Goal: Task Accomplishment & Management: Use online tool/utility

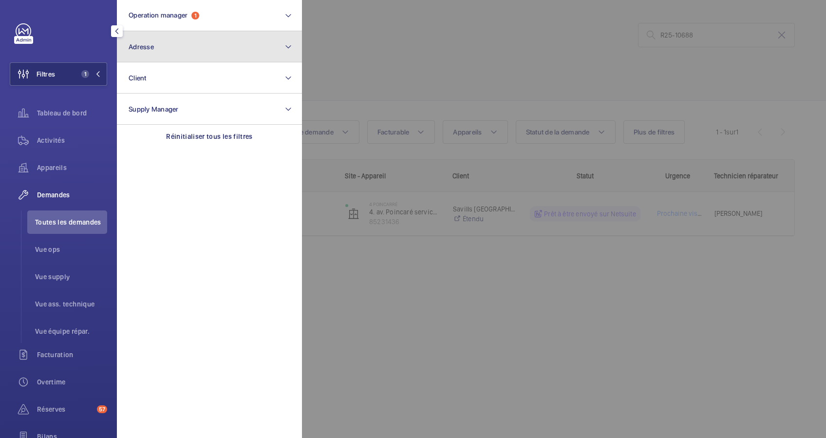
click at [200, 52] on button "Adresse" at bounding box center [209, 46] width 185 height 31
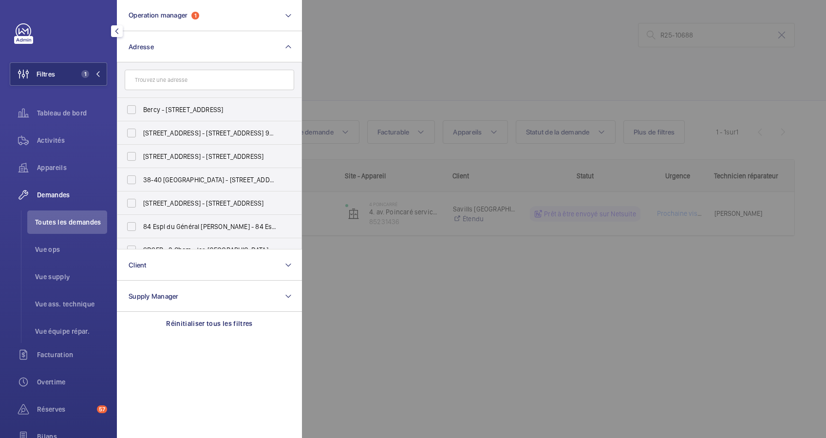
click at [187, 77] on input "text" at bounding box center [210, 80] width 170 height 20
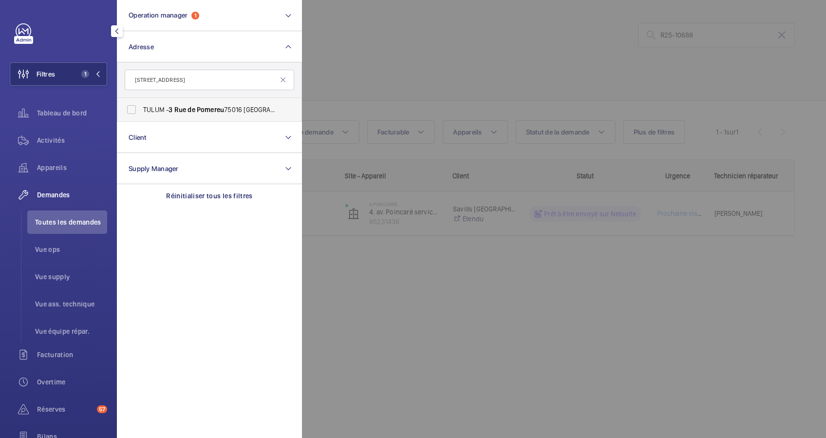
type input "[STREET_ADDRESS]"
click at [163, 110] on span "TULUM - [STREET_ADDRESS] - [STREET_ADDRESS]" at bounding box center [210, 110] width 134 height 10
click at [141, 110] on input "TULUM - [STREET_ADDRESS] - [STREET_ADDRESS]" at bounding box center [131, 109] width 19 height 19
checkbox input "true"
click at [57, 137] on span "Activités" at bounding box center [72, 140] width 70 height 10
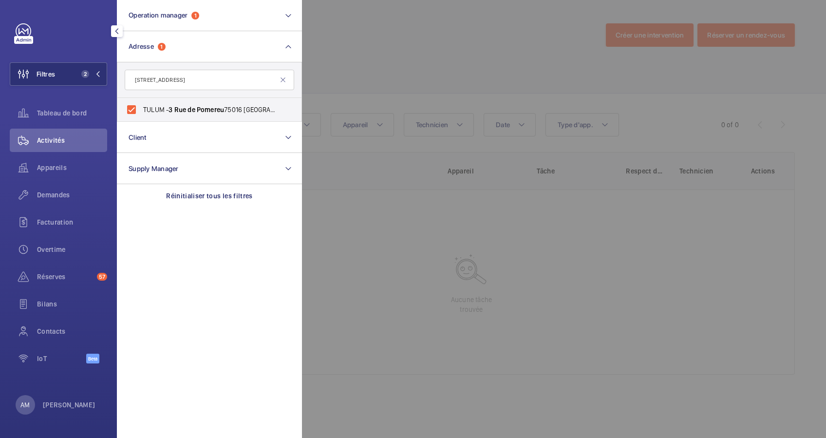
click at [362, 84] on div at bounding box center [715, 219] width 826 height 438
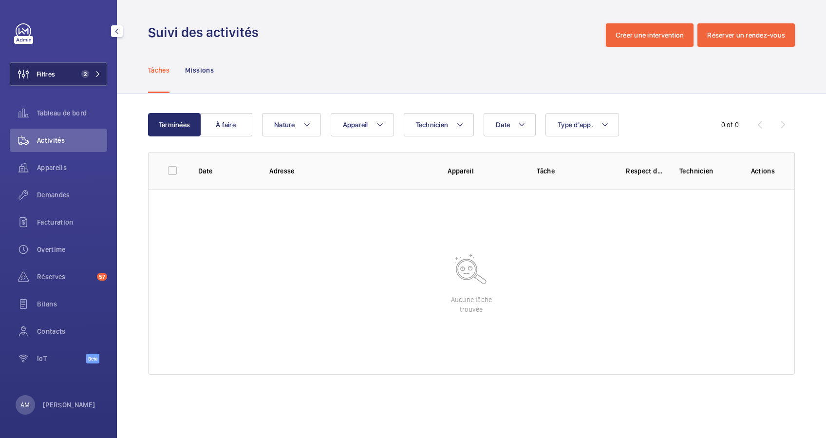
click at [83, 70] on button "Filtres 2" at bounding box center [58, 73] width 97 height 23
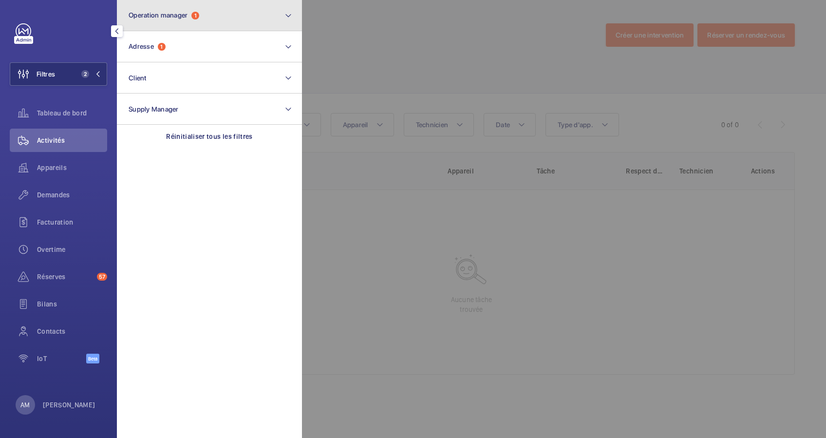
click at [215, 18] on button "Operation manager 1" at bounding box center [209, 15] width 185 height 31
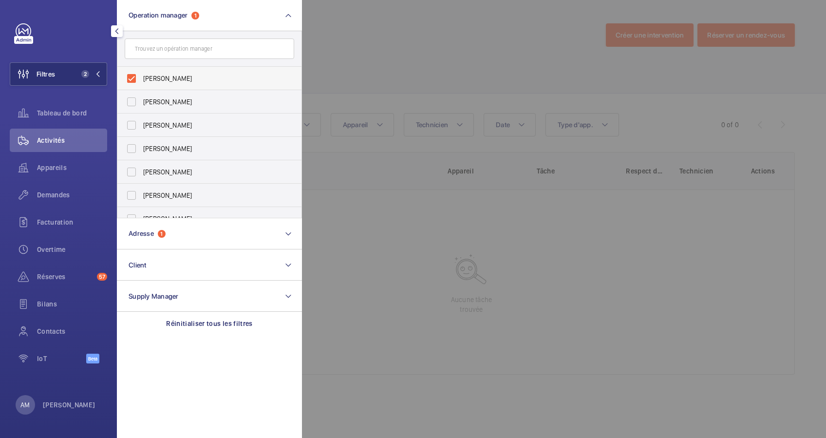
drag, startPoint x: 127, startPoint y: 76, endPoint x: 247, endPoint y: 78, distance: 120.3
click at [128, 76] on label "[PERSON_NAME]" at bounding box center [202, 78] width 170 height 23
click at [128, 76] on input "[PERSON_NAME]" at bounding box center [131, 78] width 19 height 19
checkbox input "false"
click at [368, 51] on div at bounding box center [715, 219] width 826 height 438
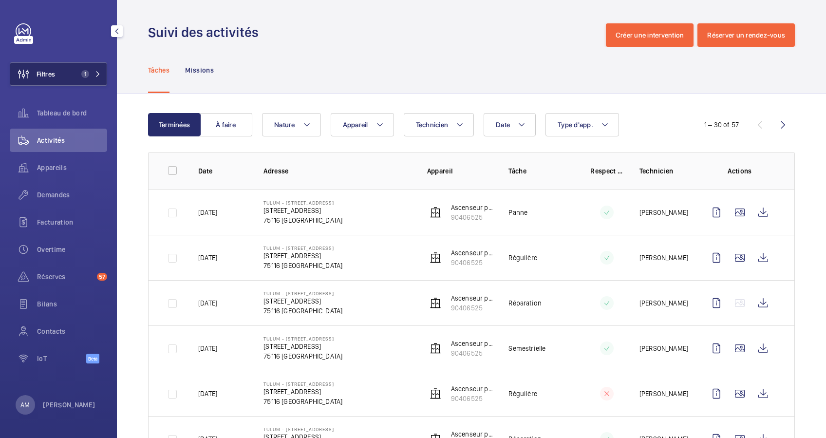
click at [82, 74] on span "1" at bounding box center [85, 74] width 8 height 8
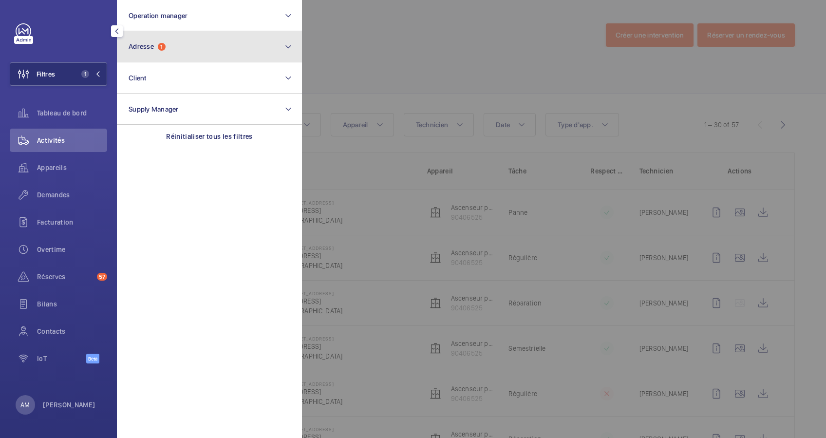
click at [206, 51] on button "Adresse 1" at bounding box center [209, 46] width 185 height 31
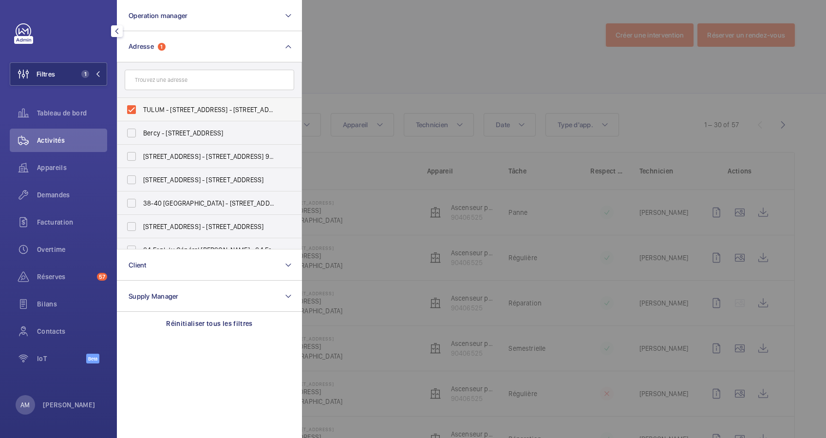
click at [134, 106] on label "TULUM - [STREET_ADDRESS] - [STREET_ADDRESS]" at bounding box center [202, 109] width 170 height 23
click at [134, 106] on input "TULUM - [STREET_ADDRESS] - [STREET_ADDRESS]" at bounding box center [131, 109] width 19 height 19
checkbox input "false"
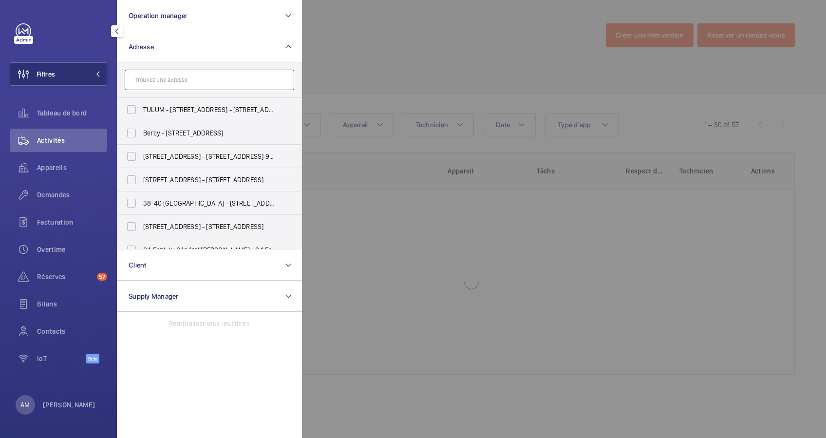
click at [174, 84] on input "text" at bounding box center [210, 80] width 170 height 20
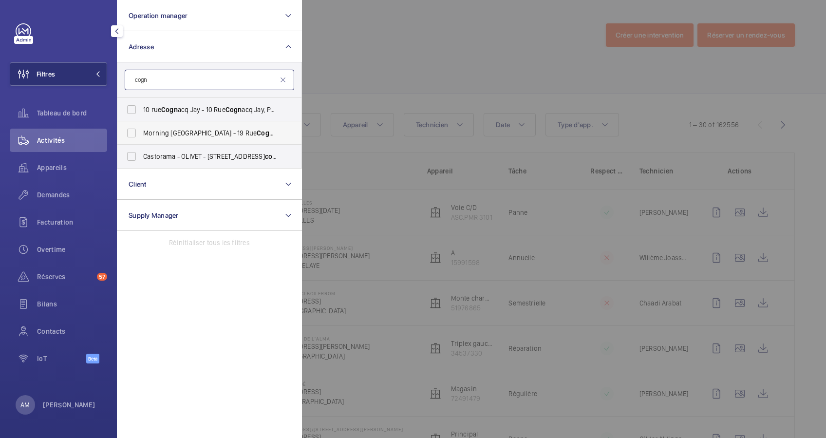
type input "cogn"
click at [136, 134] on label "Morning [GEOGRAPHIC_DATA] - [STREET_ADDRESS]" at bounding box center [202, 132] width 170 height 23
click at [136, 134] on input "Morning [GEOGRAPHIC_DATA] - [STREET_ADDRESS]" at bounding box center [131, 132] width 19 height 19
checkbox input "true"
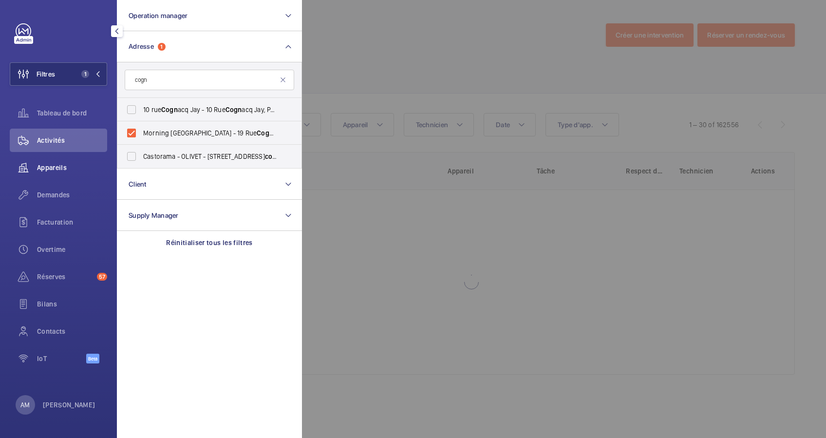
click at [62, 163] on span "Appareils" at bounding box center [72, 168] width 70 height 10
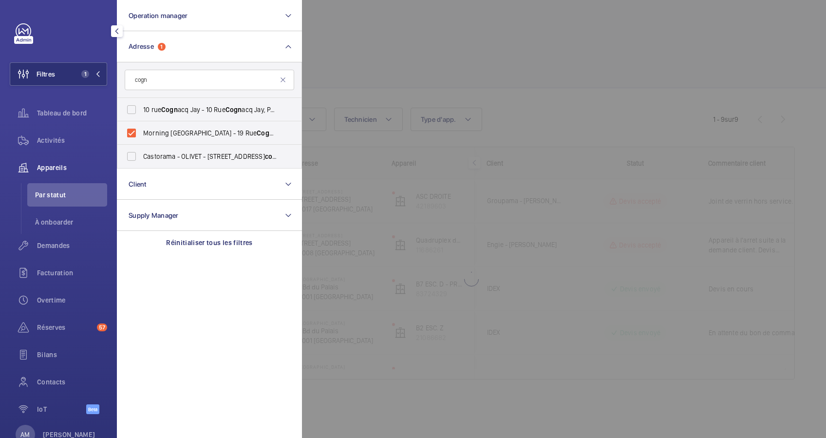
click at [355, 38] on div at bounding box center [715, 219] width 826 height 438
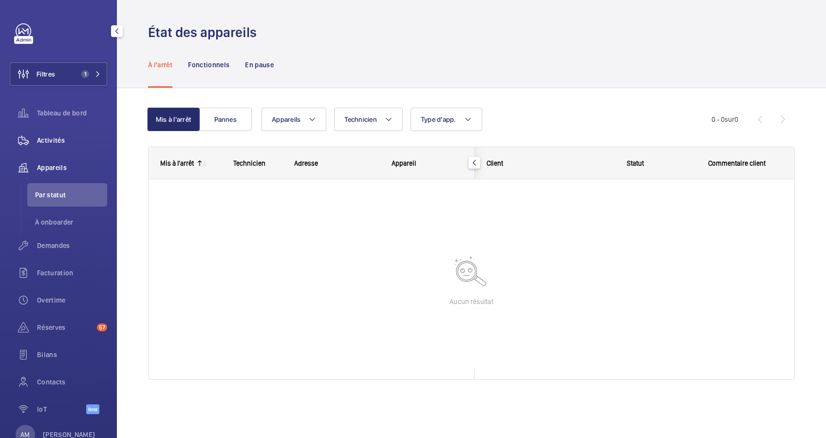
click at [59, 142] on span "Activités" at bounding box center [72, 140] width 70 height 10
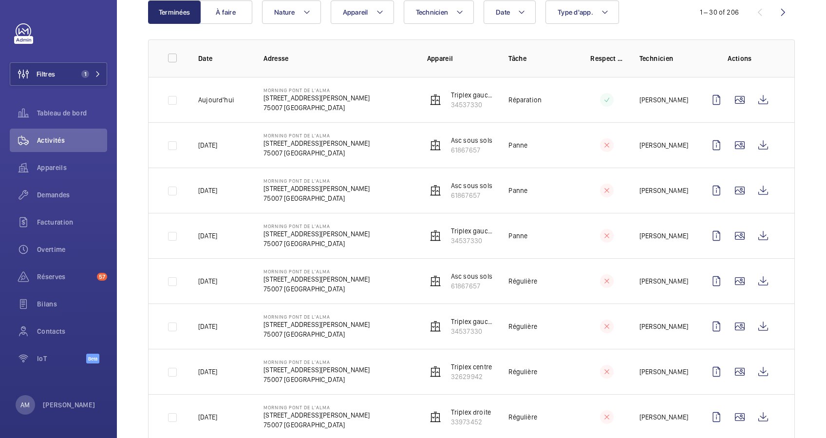
scroll to position [130, 0]
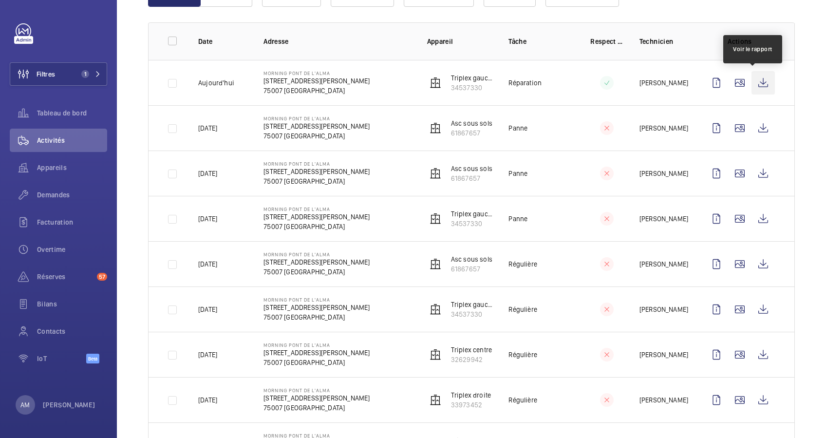
click at [752, 82] on wm-front-icon-button at bounding box center [763, 82] width 23 height 23
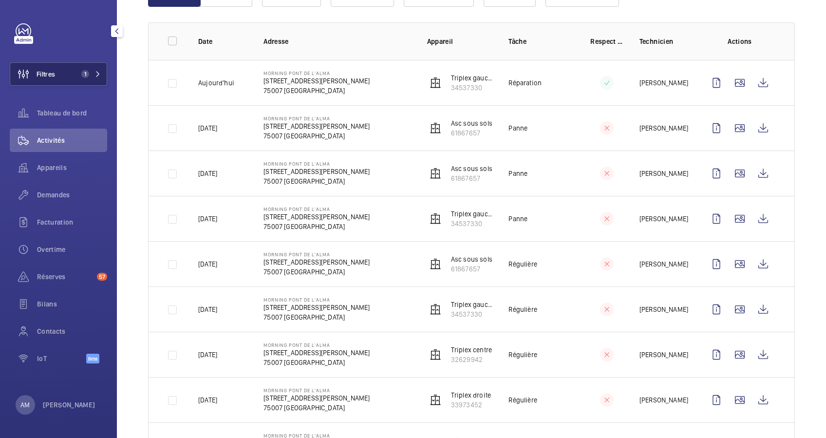
click at [90, 71] on span "1" at bounding box center [88, 74] width 23 height 8
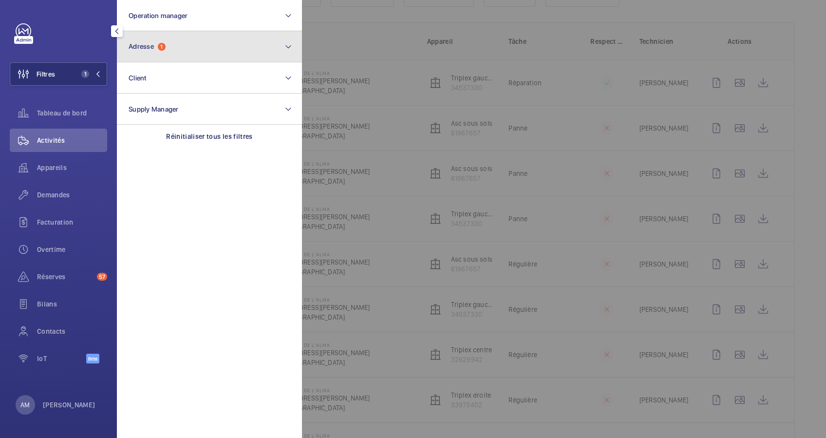
click at [208, 49] on button "Adresse 1" at bounding box center [209, 46] width 185 height 31
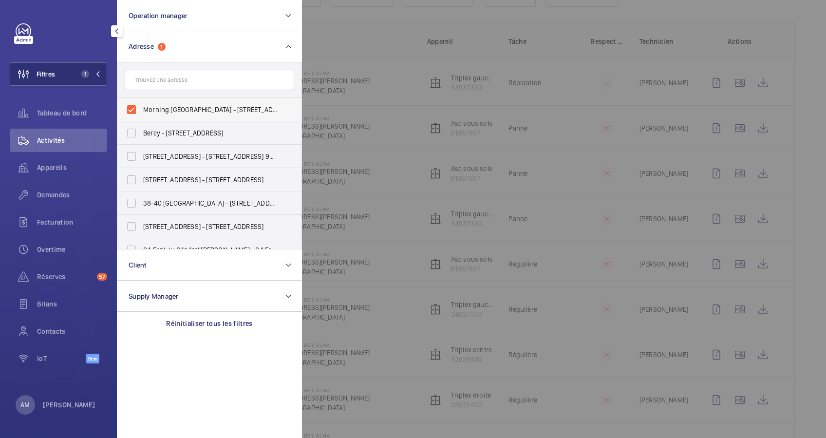
click at [132, 106] on label "Morning [GEOGRAPHIC_DATA] - [STREET_ADDRESS][PERSON_NAME]" at bounding box center [202, 109] width 170 height 23
click at [132, 106] on input "Morning [GEOGRAPHIC_DATA] - [STREET_ADDRESS][PERSON_NAME]" at bounding box center [131, 109] width 19 height 19
checkbox input "false"
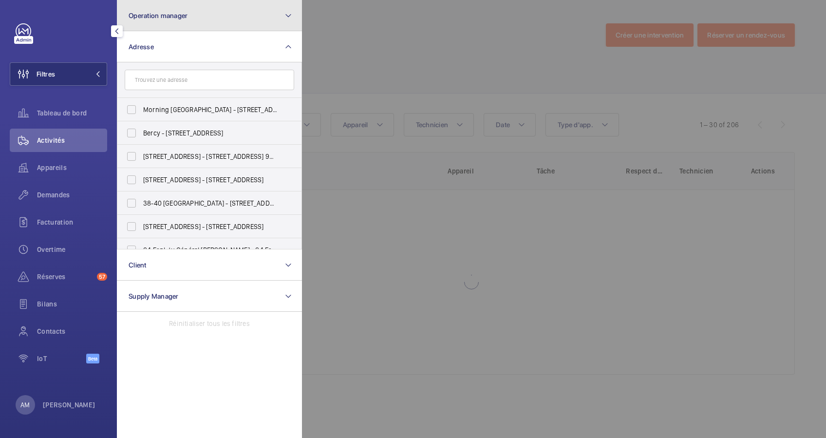
click at [226, 19] on button "Operation manager" at bounding box center [209, 15] width 185 height 31
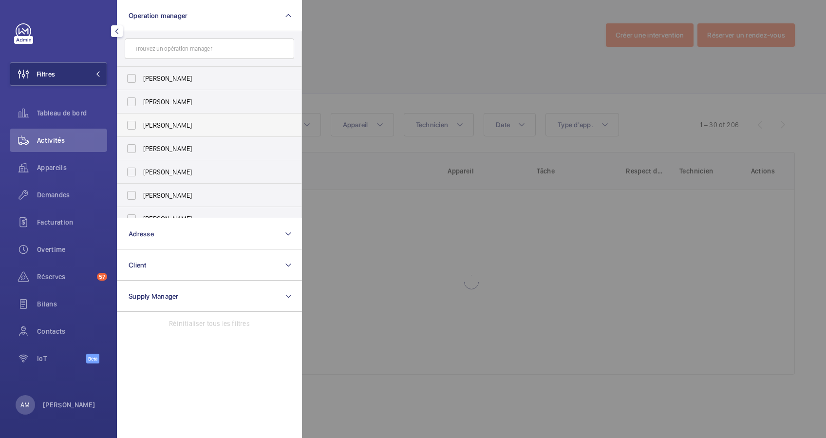
click at [132, 122] on label "[PERSON_NAME]" at bounding box center [202, 124] width 170 height 23
click at [132, 122] on input "[PERSON_NAME]" at bounding box center [131, 124] width 19 height 19
checkbox input "true"
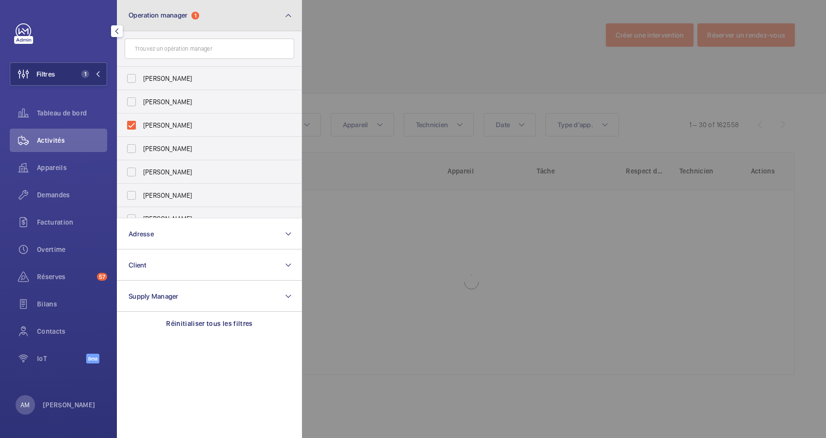
click at [242, 15] on button "Operation manager 1" at bounding box center [209, 15] width 185 height 31
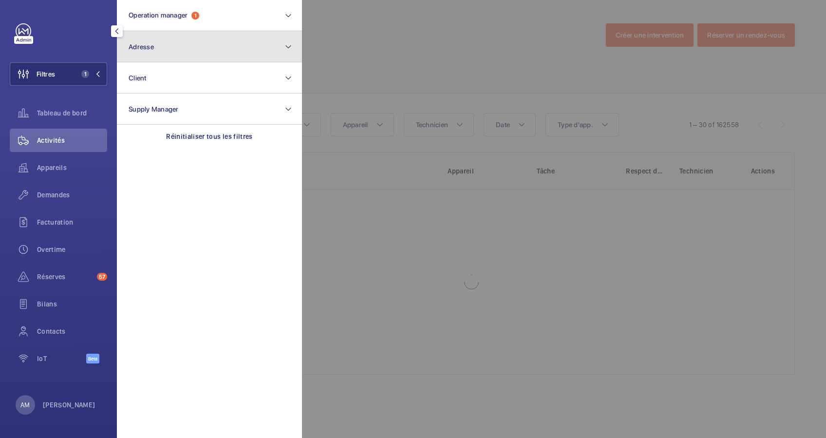
click at [210, 50] on button "Adresse" at bounding box center [209, 46] width 185 height 31
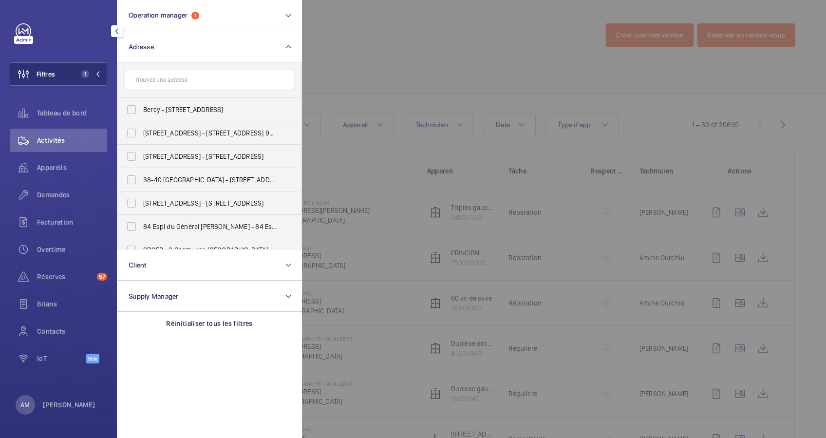
click at [374, 40] on div at bounding box center [715, 219] width 826 height 438
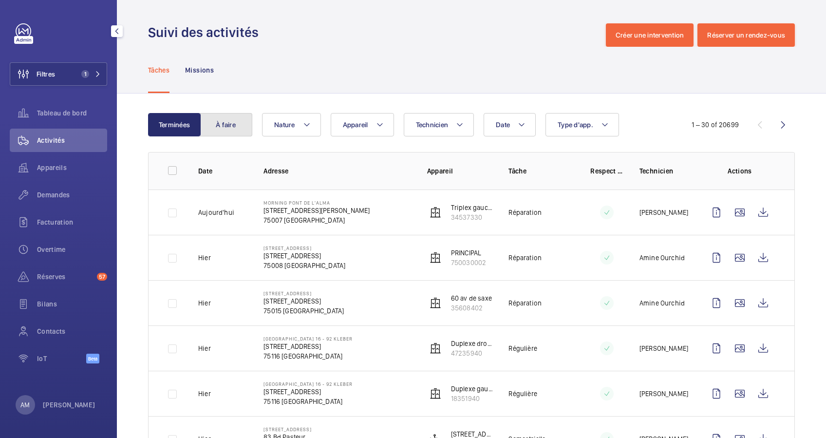
click at [225, 120] on button "À faire" at bounding box center [226, 124] width 53 height 23
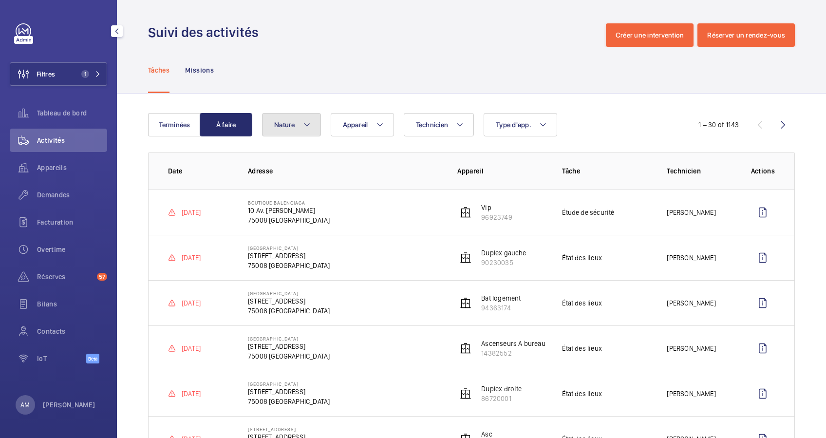
click at [303, 121] on mat-icon at bounding box center [307, 125] width 8 height 12
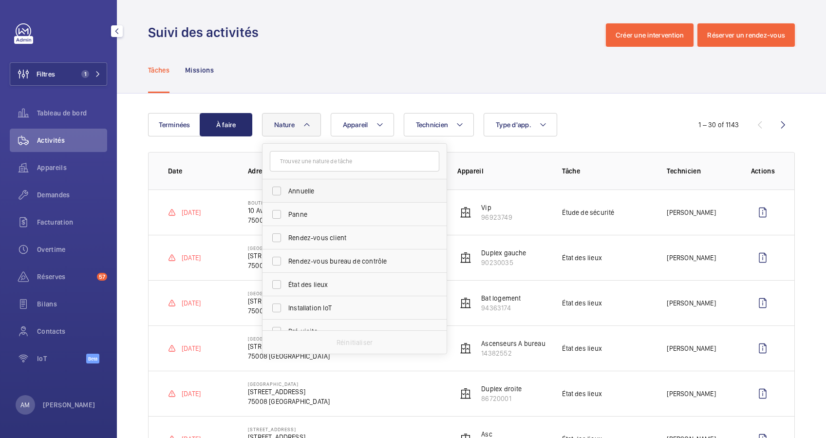
click at [315, 193] on span "Annuelle" at bounding box center [355, 191] width 134 height 10
click at [286, 193] on input "Annuelle" at bounding box center [276, 190] width 19 height 19
checkbox input "true"
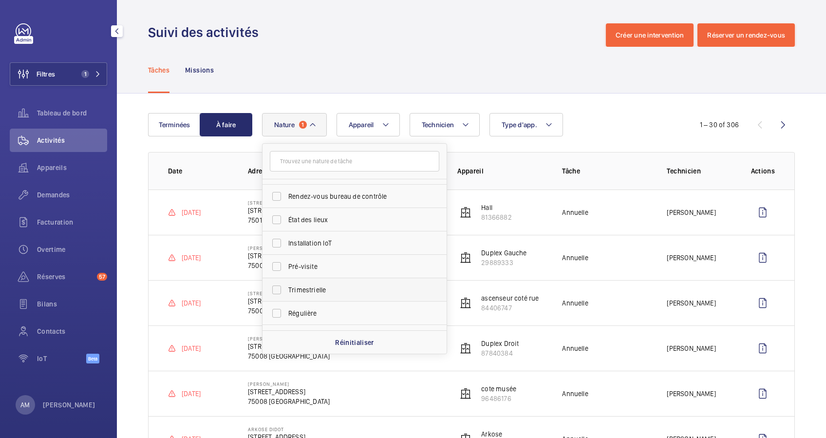
click at [277, 288] on label "Trimestrielle" at bounding box center [348, 289] width 170 height 23
click at [277, 288] on input "Trimestrielle" at bounding box center [276, 289] width 19 height 19
checkbox input "true"
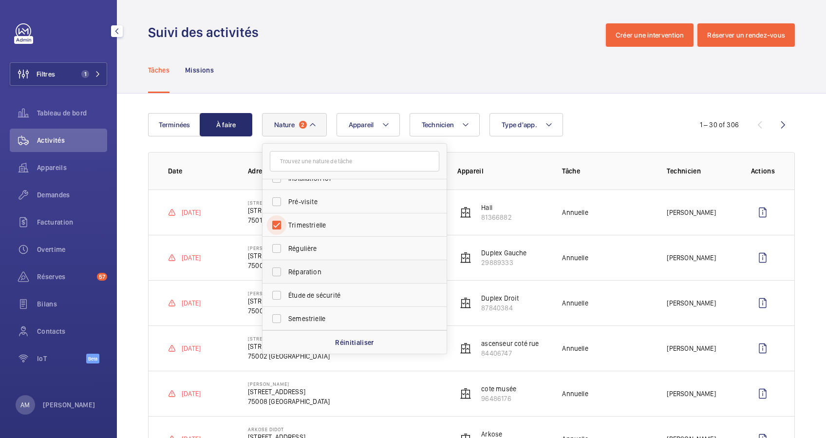
scroll to position [152, 0]
click at [283, 296] on label "Semestrielle" at bounding box center [348, 295] width 170 height 23
click at [283, 296] on input "Semestrielle" at bounding box center [276, 295] width 19 height 19
checkbox input "true"
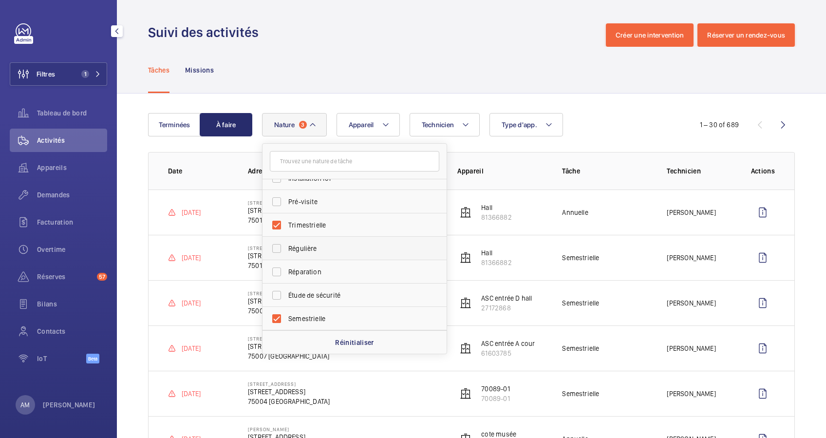
click at [343, 249] on span "Régulière" at bounding box center [355, 249] width 134 height 10
click at [286, 249] on input "Régulière" at bounding box center [276, 248] width 19 height 19
checkbox input "true"
click at [405, 52] on div "Tâches Missions" at bounding box center [471, 70] width 647 height 46
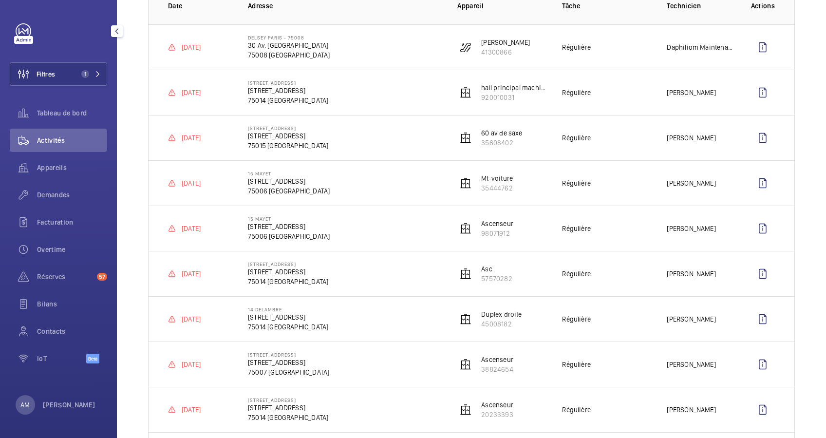
scroll to position [0, 0]
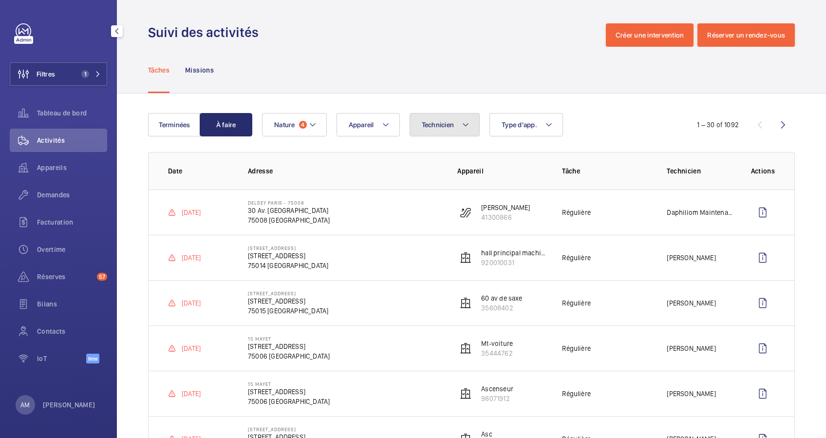
click at [456, 121] on button "Technicien" at bounding box center [445, 124] width 71 height 23
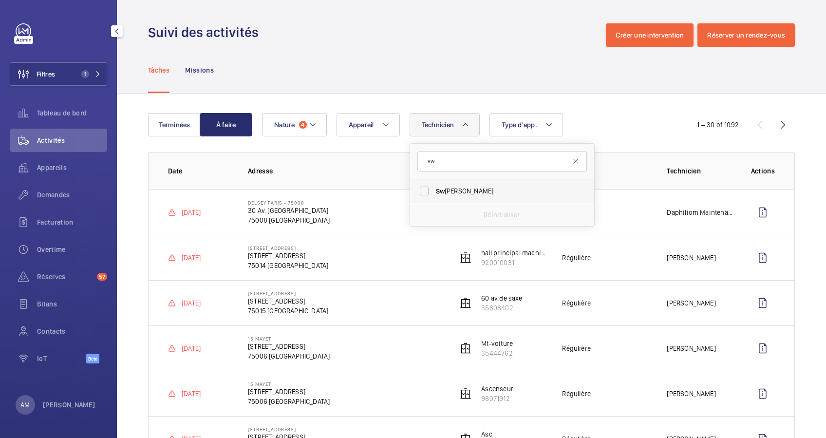
type input "sw"
click at [421, 189] on label "Sw [PERSON_NAME]" at bounding box center [495, 190] width 170 height 23
click at [421, 189] on input "Sw [PERSON_NAME]" at bounding box center [424, 190] width 19 height 19
checkbox input "true"
click at [574, 162] on mat-icon at bounding box center [576, 161] width 8 height 8
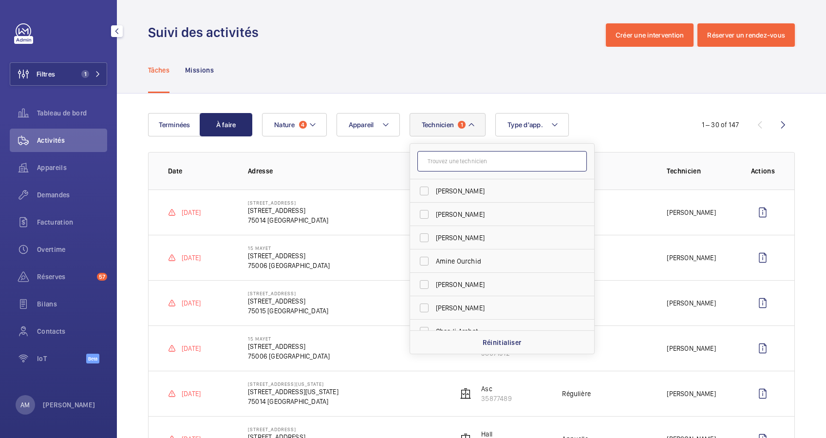
click at [503, 163] on input "text" at bounding box center [502, 161] width 170 height 20
type input "mo"
click at [448, 211] on span "Mo [PERSON_NAME]" at bounding box center [503, 214] width 134 height 10
click at [434, 211] on input "Mo [PERSON_NAME]" at bounding box center [424, 214] width 19 height 19
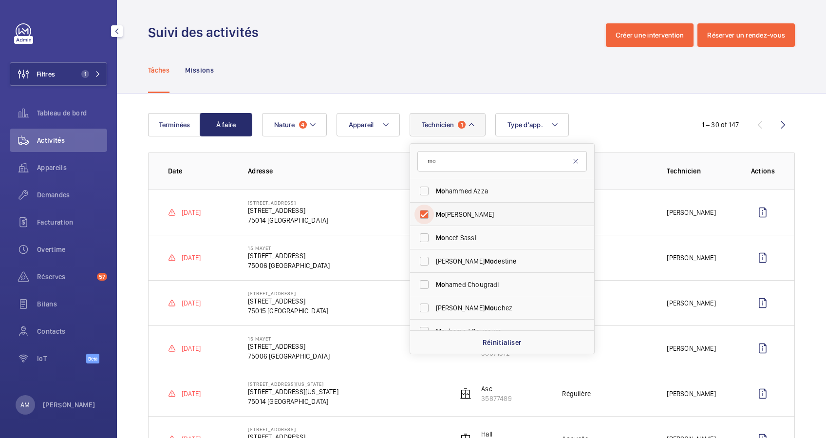
checkbox input "true"
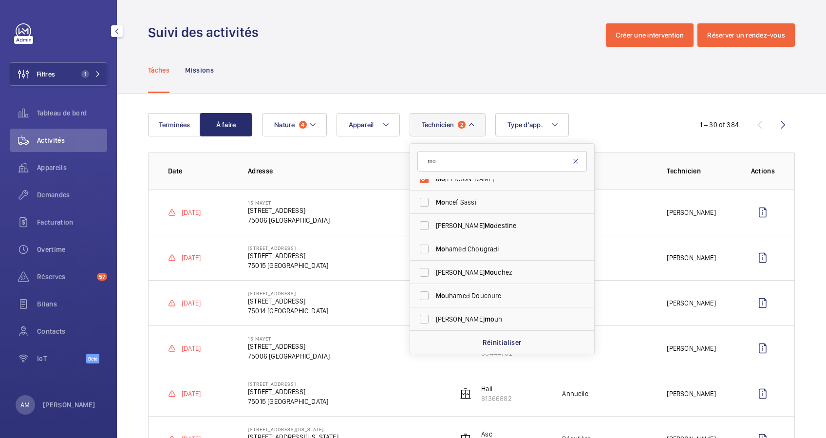
click at [572, 162] on mat-icon at bounding box center [576, 161] width 8 height 8
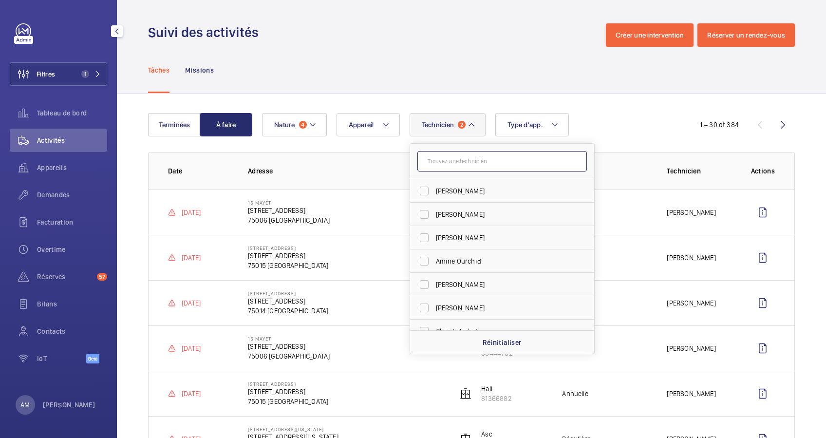
click at [559, 162] on input "text" at bounding box center [502, 161] width 170 height 20
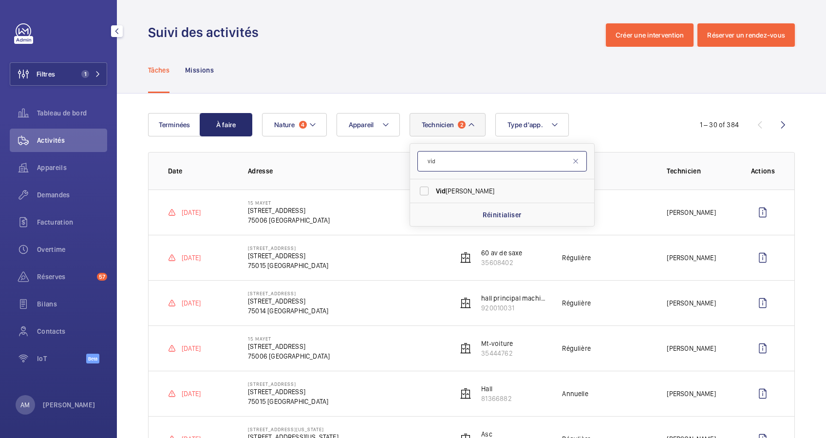
type input "vid"
click at [462, 189] on span "Vid [PERSON_NAME]" at bounding box center [503, 191] width 134 height 10
click at [434, 189] on input "Vid [PERSON_NAME]" at bounding box center [424, 190] width 19 height 19
checkbox input "true"
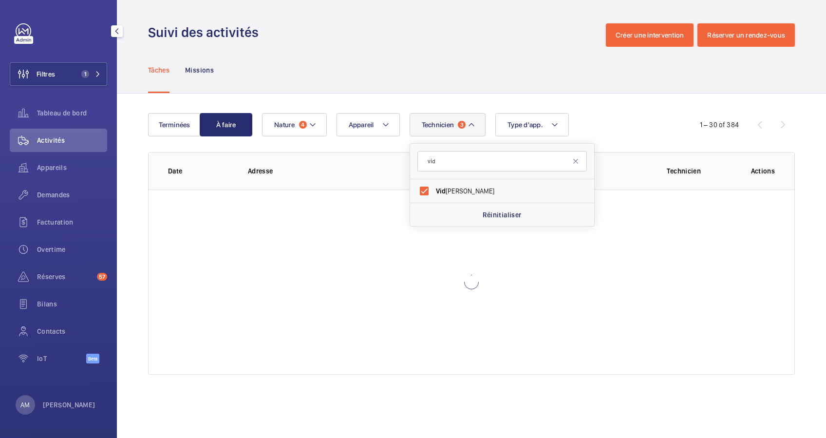
click at [608, 122] on div "Technicien 3 vid Vid [PERSON_NAME] Réinitialiser Appareil Type d'app. Nature 4" at bounding box center [470, 124] width 416 height 23
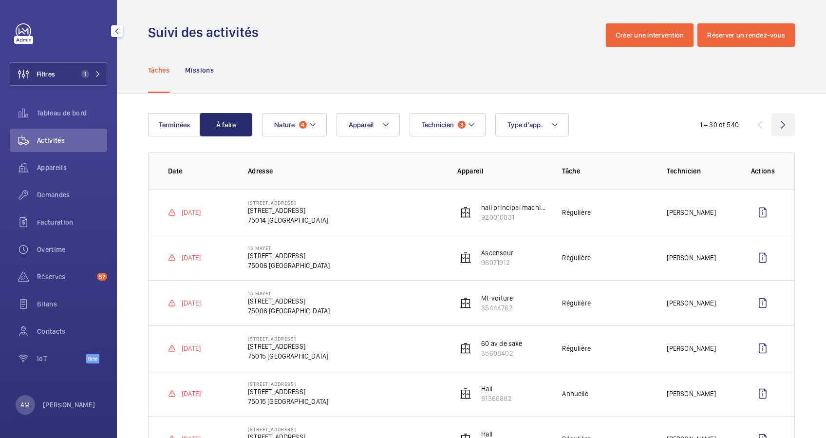
click at [772, 121] on wm-front-icon-button at bounding box center [783, 124] width 23 height 23
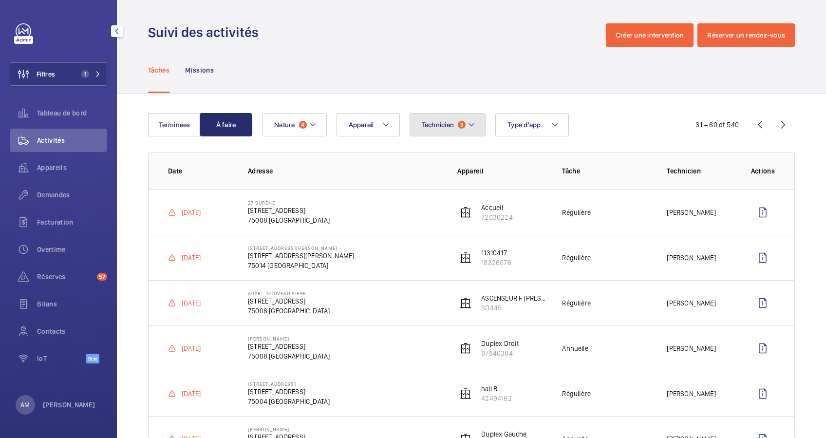
click at [474, 130] on mat-icon at bounding box center [472, 125] width 8 height 12
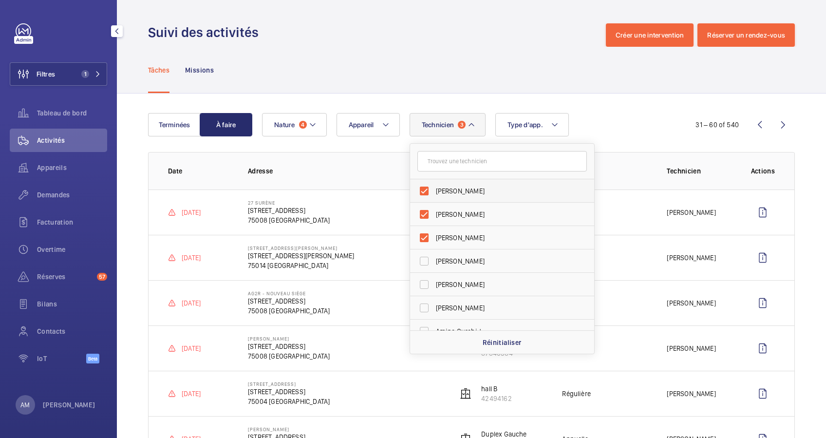
click at [422, 189] on label "[PERSON_NAME]" at bounding box center [495, 190] width 170 height 23
click at [422, 189] on input "[PERSON_NAME]" at bounding box center [424, 190] width 19 height 19
checkbox input "false"
click at [423, 191] on label "[PERSON_NAME]" at bounding box center [495, 190] width 170 height 23
click at [423, 191] on input "[PERSON_NAME]" at bounding box center [424, 190] width 19 height 19
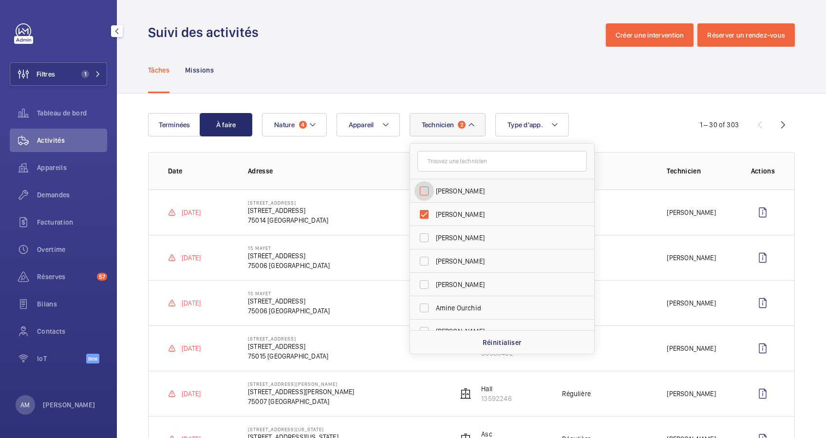
checkbox input "false"
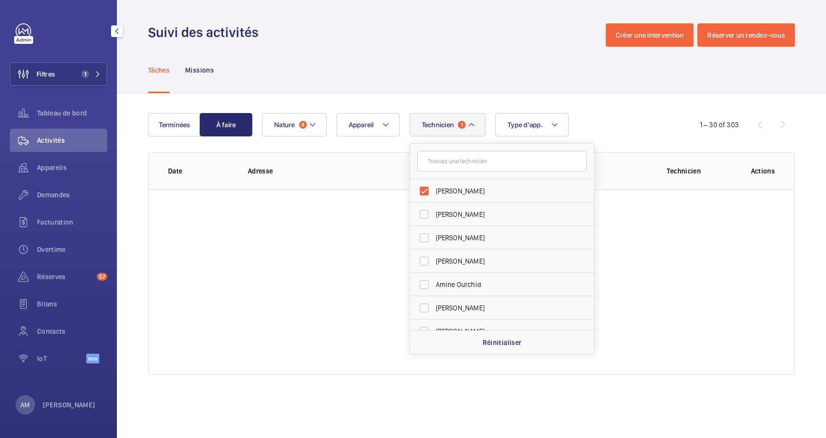
click at [600, 119] on div "Technicien 1 [PERSON_NAME] [PERSON_NAME] [PERSON_NAME] [PERSON_NAME] [PERSON_NA…" at bounding box center [470, 124] width 416 height 23
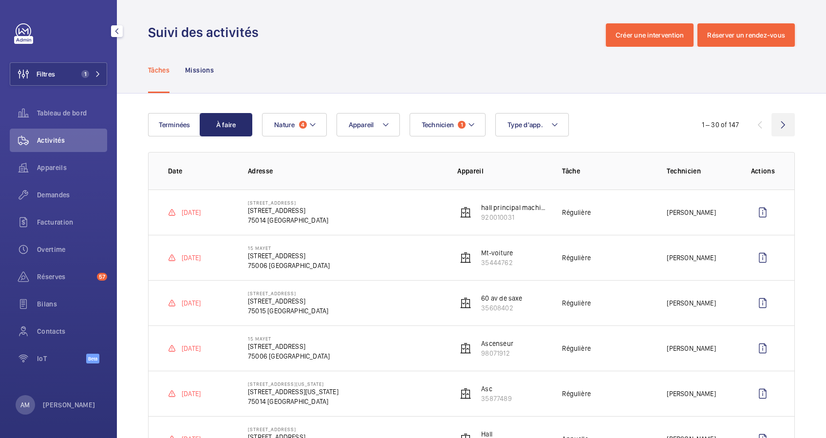
click at [772, 114] on wm-front-icon-button at bounding box center [783, 124] width 23 height 23
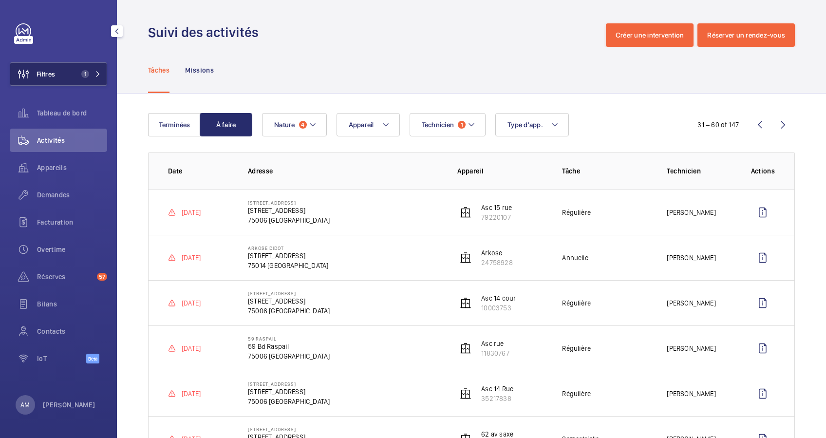
click at [77, 69] on button "Filtres 1" at bounding box center [58, 73] width 97 height 23
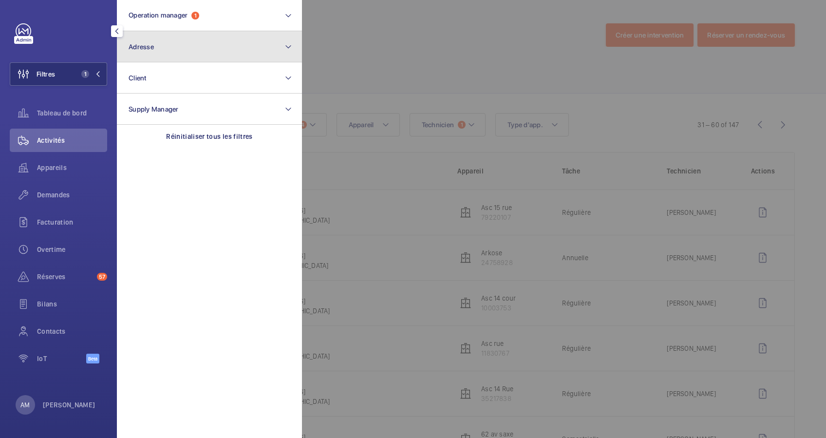
click at [188, 48] on button "Adresse" at bounding box center [209, 46] width 185 height 31
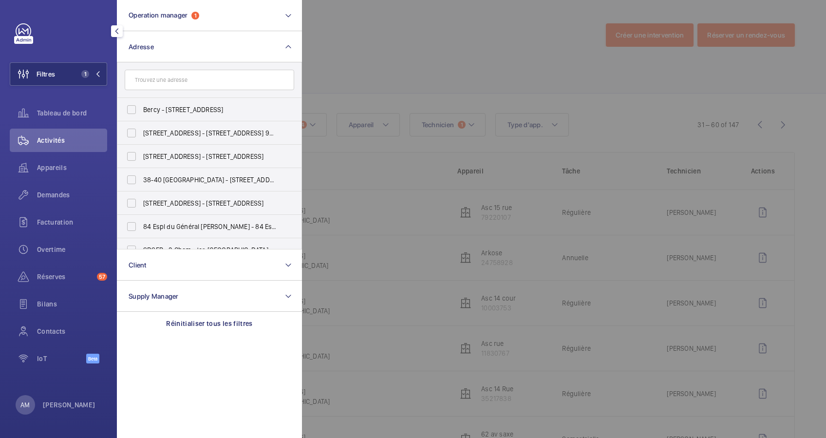
click at [176, 78] on input "text" at bounding box center [210, 80] width 170 height 20
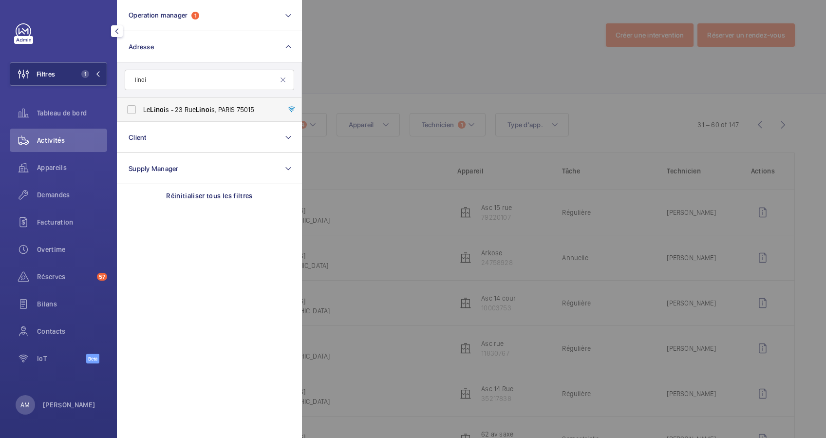
type input "linoi"
click at [135, 111] on label "Le Linoi s - [STREET_ADDRESS]" at bounding box center [202, 109] width 170 height 23
click at [135, 111] on input "Le Linoi s - [STREET_ADDRESS]" at bounding box center [131, 109] width 19 height 19
checkbox input "true"
click at [392, 70] on div at bounding box center [715, 219] width 826 height 438
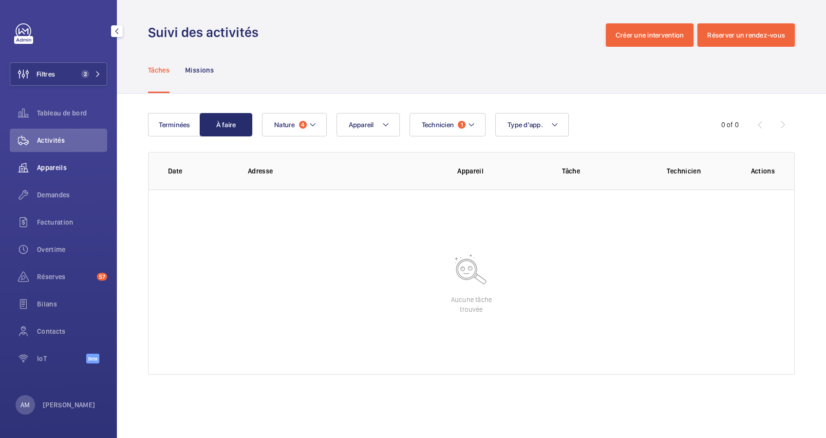
click at [55, 164] on span "Appareils" at bounding box center [72, 168] width 70 height 10
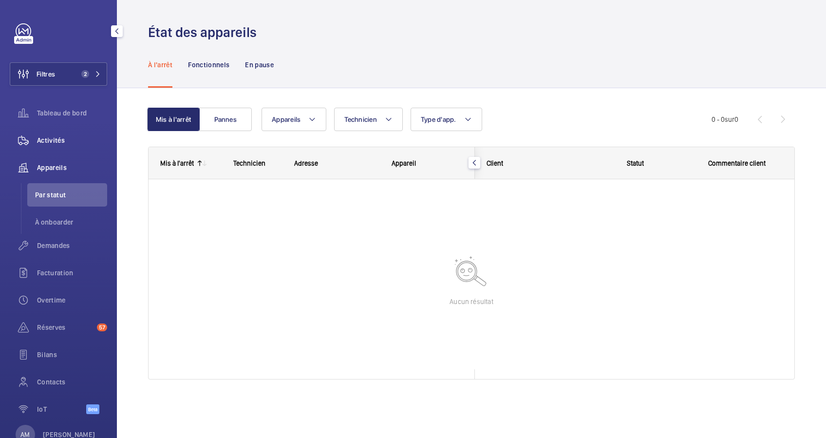
click at [53, 133] on div "Activités" at bounding box center [58, 140] width 97 height 23
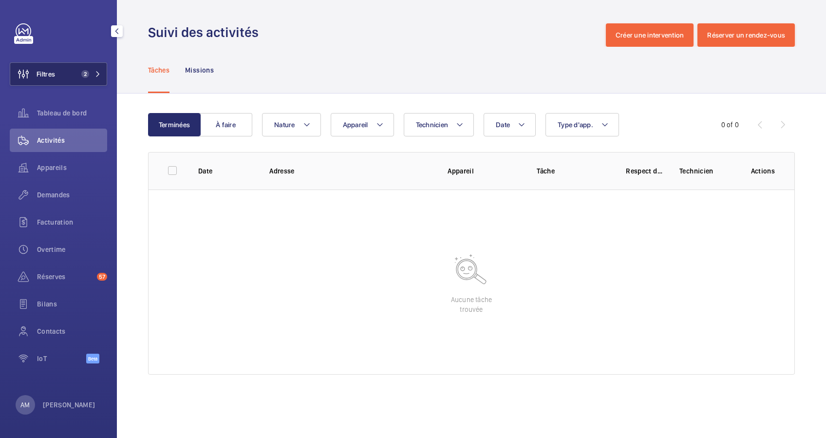
click at [98, 77] on span "2" at bounding box center [88, 74] width 23 height 8
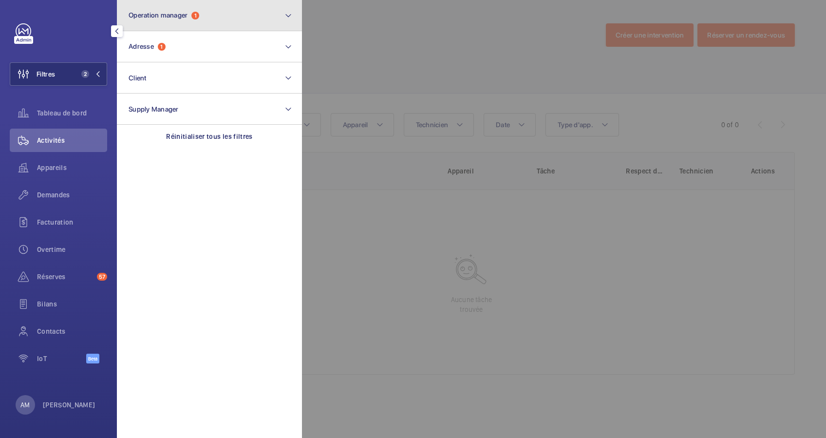
click at [224, 21] on button "Operation manager 1" at bounding box center [209, 15] width 185 height 31
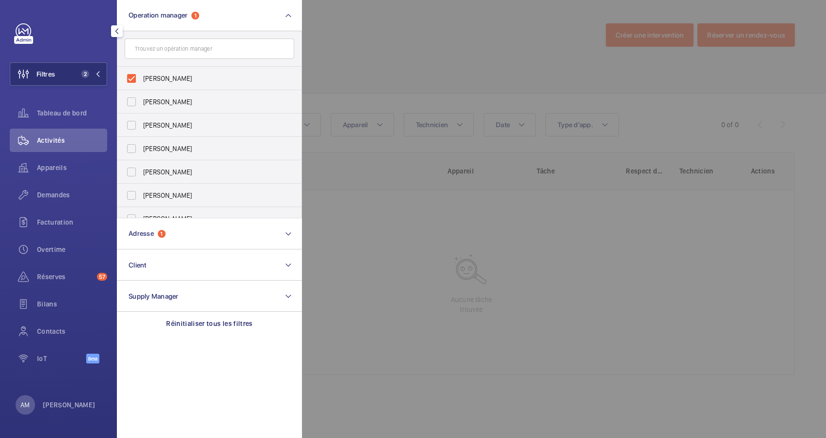
click at [376, 30] on div at bounding box center [715, 219] width 826 height 438
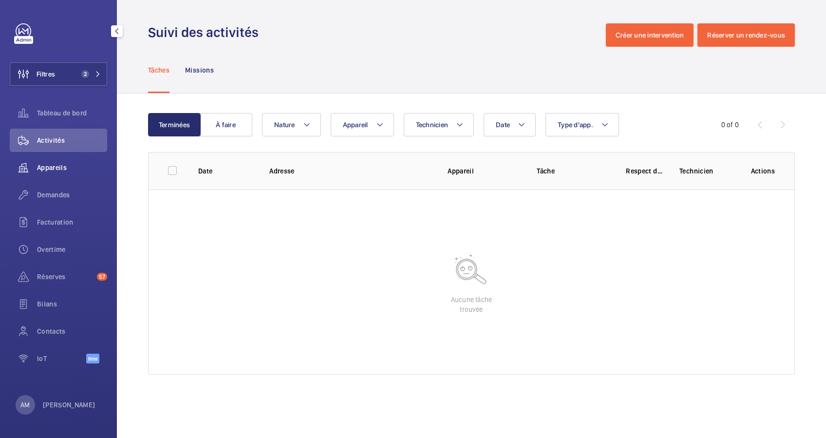
click at [55, 168] on span "Appareils" at bounding box center [72, 168] width 70 height 10
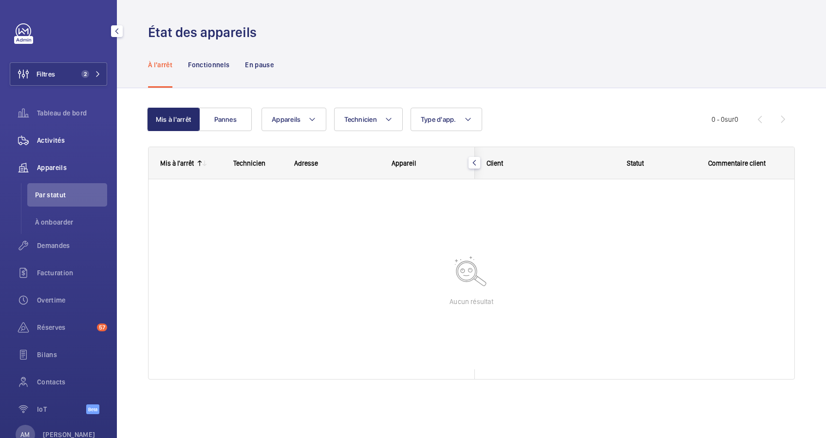
click at [56, 140] on span "Activités" at bounding box center [72, 140] width 70 height 10
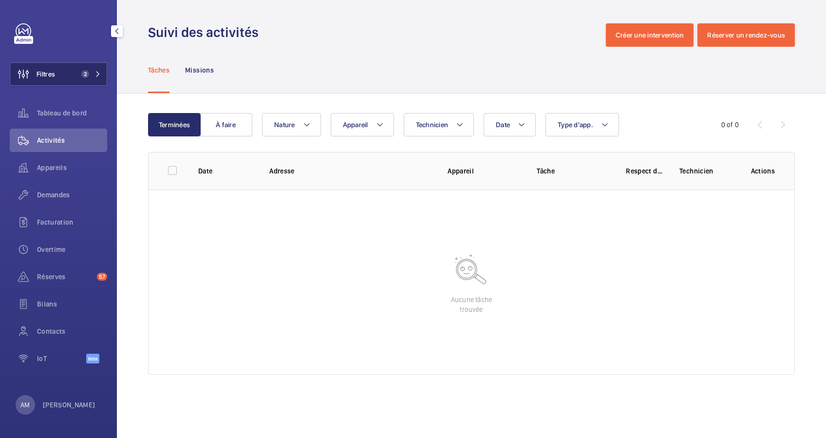
click at [78, 75] on span "2" at bounding box center [83, 74] width 12 height 8
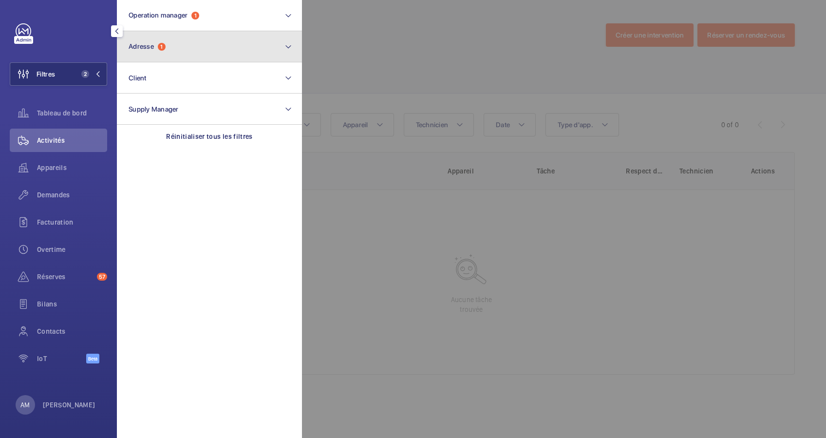
click at [149, 52] on button "Adresse 1" at bounding box center [209, 46] width 185 height 31
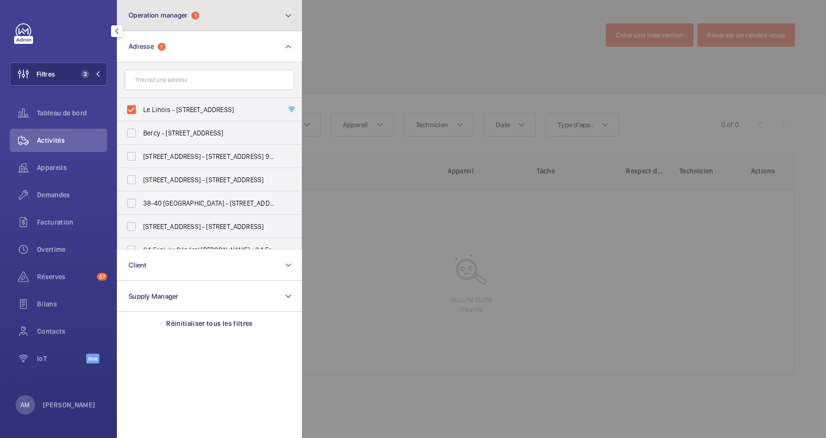
click at [201, 11] on button "Operation manager 1" at bounding box center [209, 15] width 185 height 31
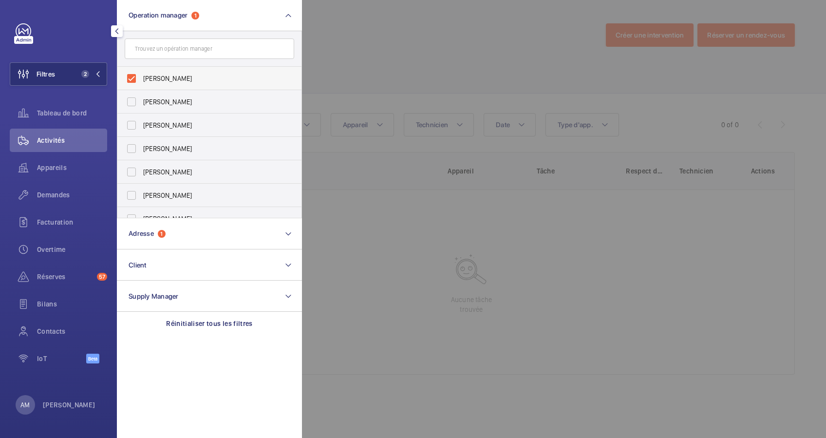
click at [127, 80] on label "[PERSON_NAME]" at bounding box center [202, 78] width 170 height 23
click at [127, 80] on input "[PERSON_NAME]" at bounding box center [131, 78] width 19 height 19
checkbox input "false"
click at [394, 21] on div at bounding box center [715, 219] width 826 height 438
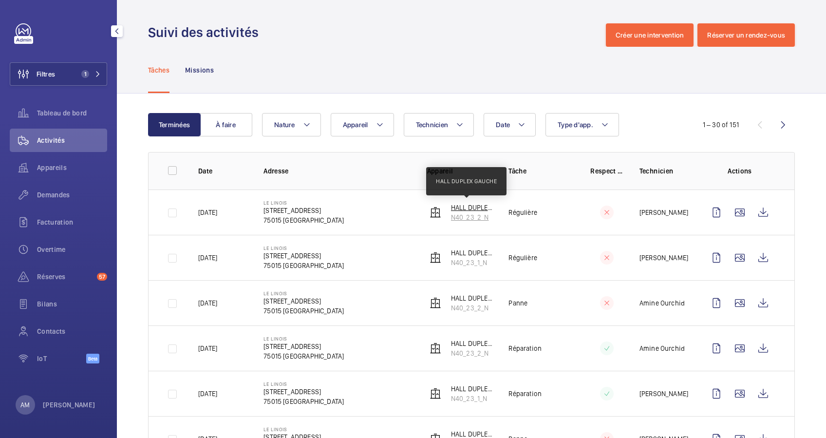
click at [454, 206] on p "HALL DUPLEX GAUCHE" at bounding box center [472, 208] width 42 height 10
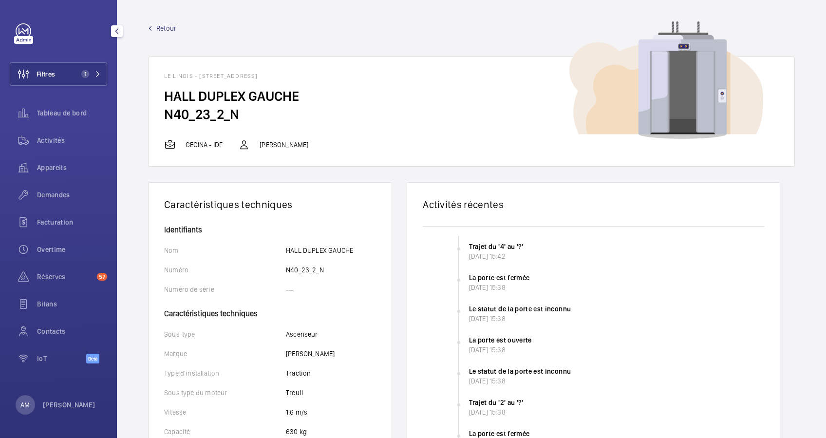
click at [158, 28] on span "Retour" at bounding box center [166, 28] width 20 height 10
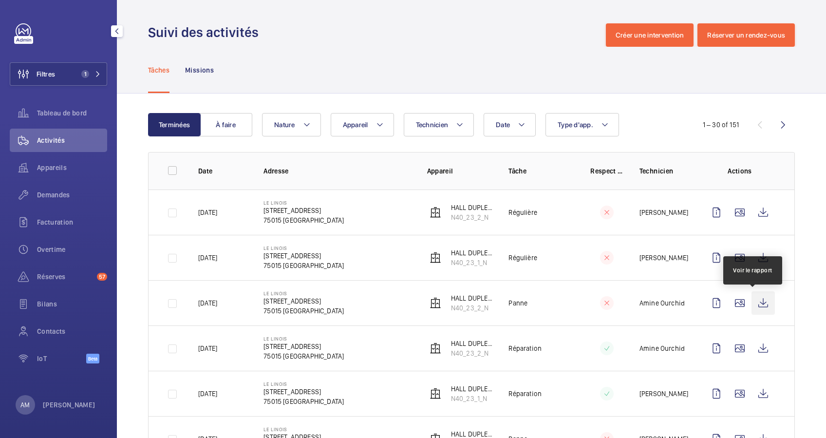
click at [754, 297] on wm-front-icon-button at bounding box center [763, 302] width 23 height 23
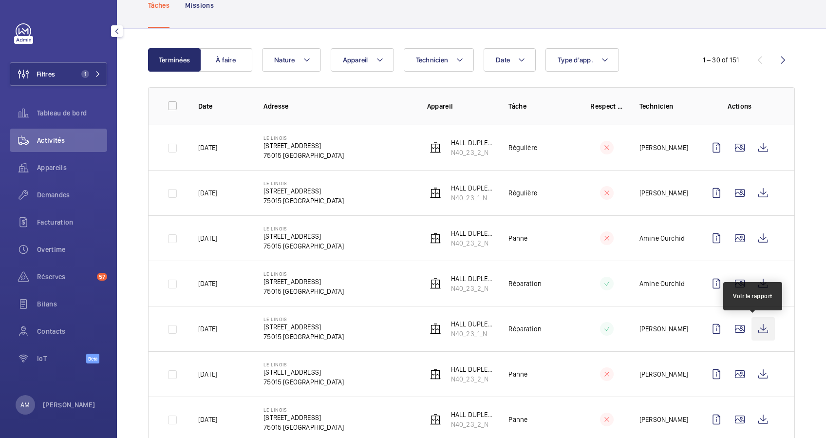
click at [753, 331] on wm-front-icon-button at bounding box center [763, 328] width 23 height 23
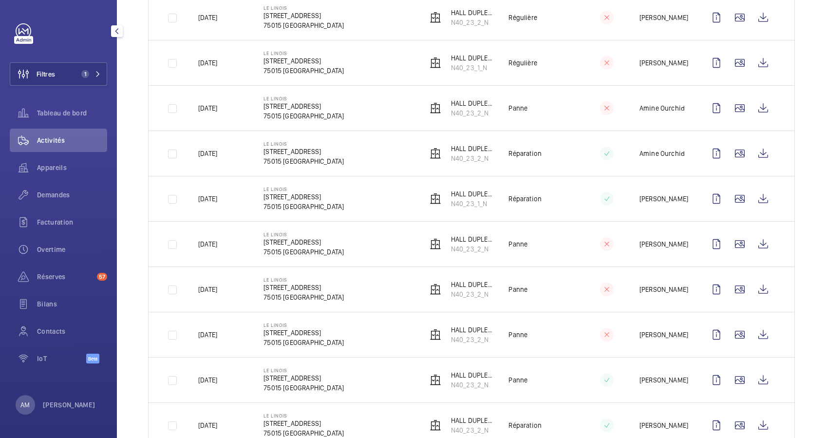
scroll to position [130, 0]
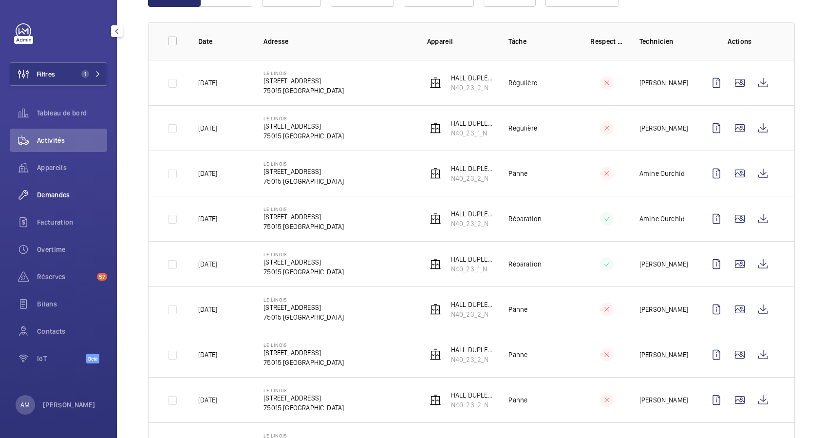
click at [55, 193] on span "Demandes" at bounding box center [72, 195] width 70 height 10
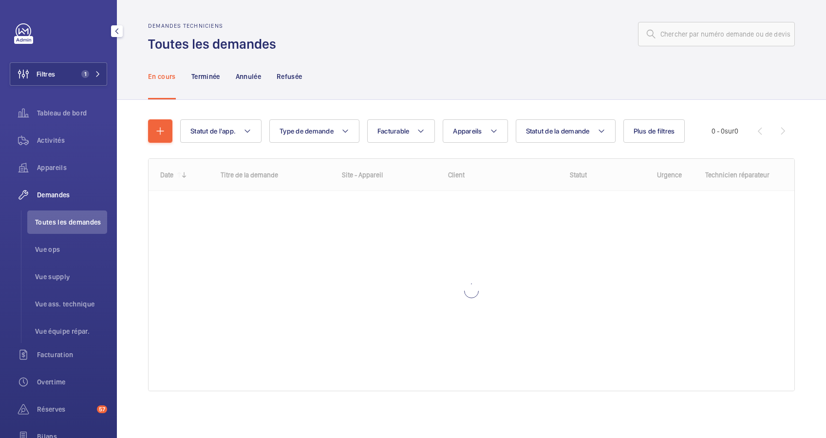
scroll to position [1, 0]
click at [686, 31] on input "text" at bounding box center [716, 34] width 157 height 24
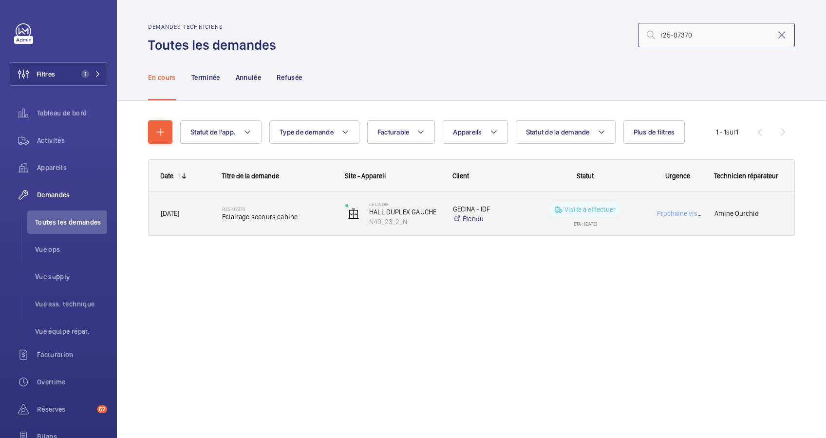
type input "r25-07370"
click at [289, 209] on h2 "R25-07370" at bounding box center [277, 209] width 111 height 6
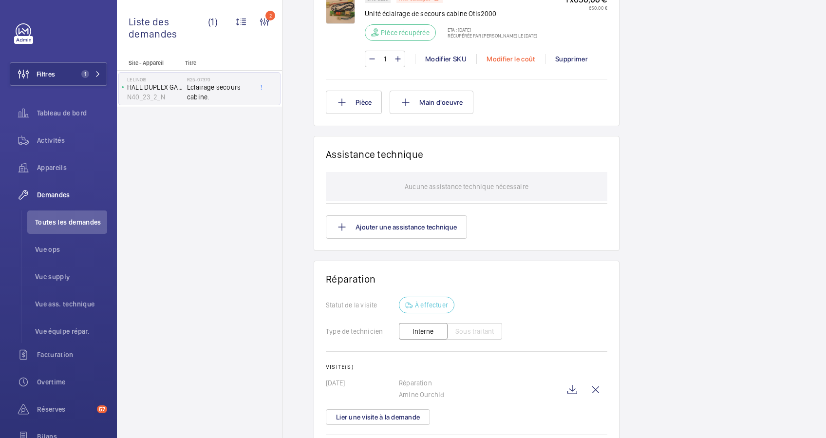
scroll to position [779, 0]
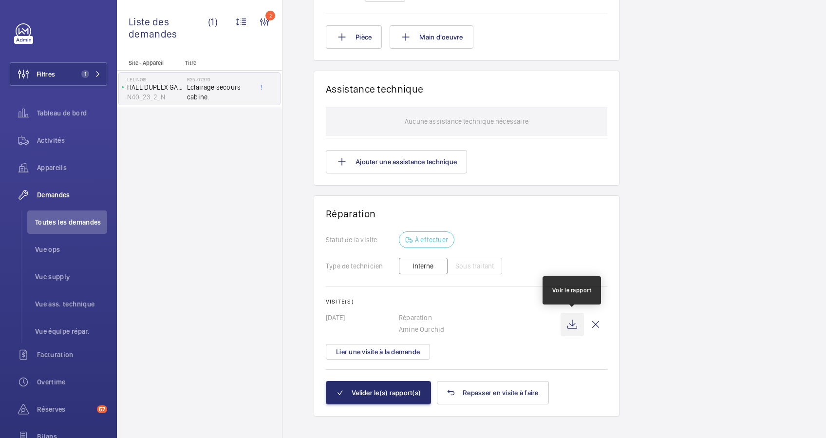
click at [571, 323] on wm-front-icon-button at bounding box center [572, 324] width 23 height 23
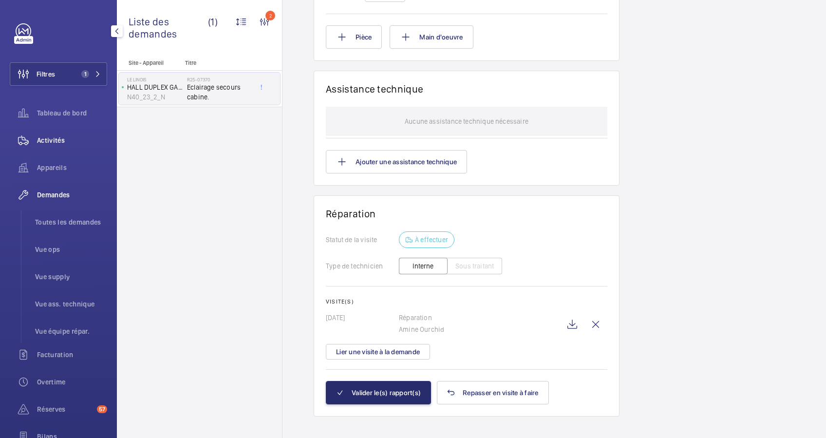
click at [57, 132] on div "Activités" at bounding box center [58, 140] width 97 height 23
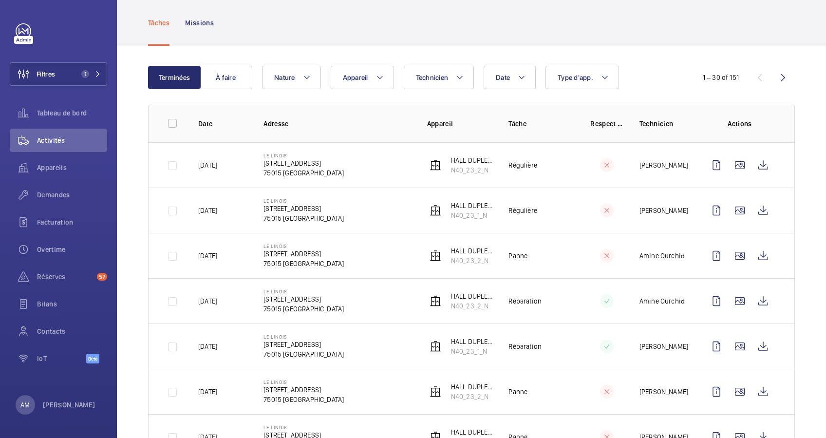
scroll to position [65, 0]
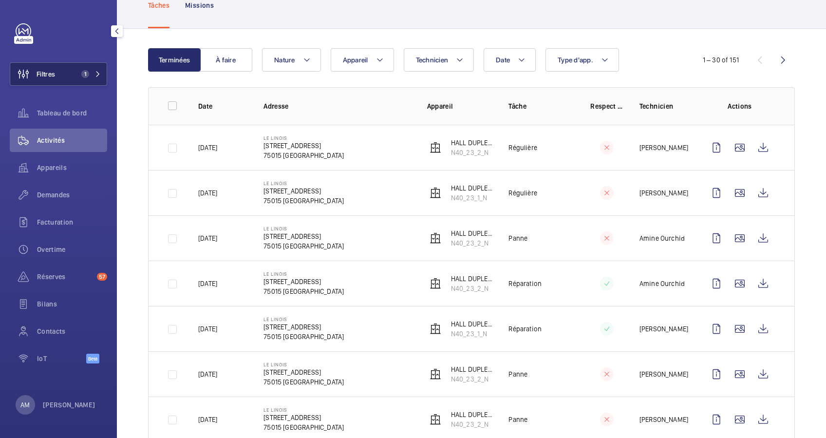
click at [90, 77] on span "1" at bounding box center [88, 74] width 23 height 8
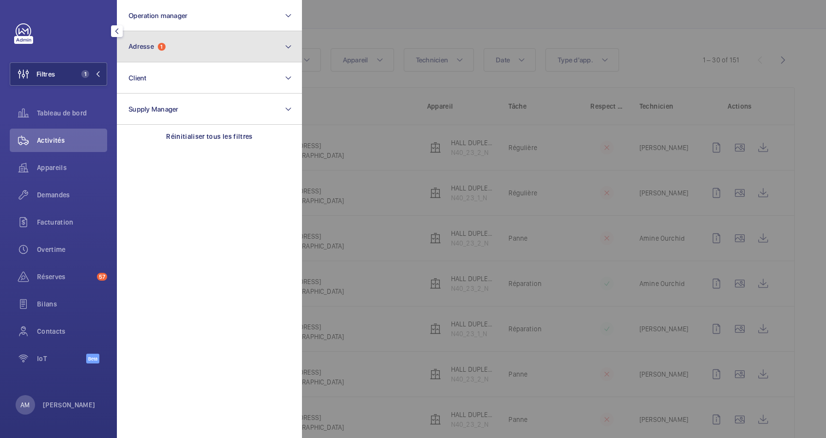
click at [174, 42] on button "Adresse 1" at bounding box center [209, 46] width 185 height 31
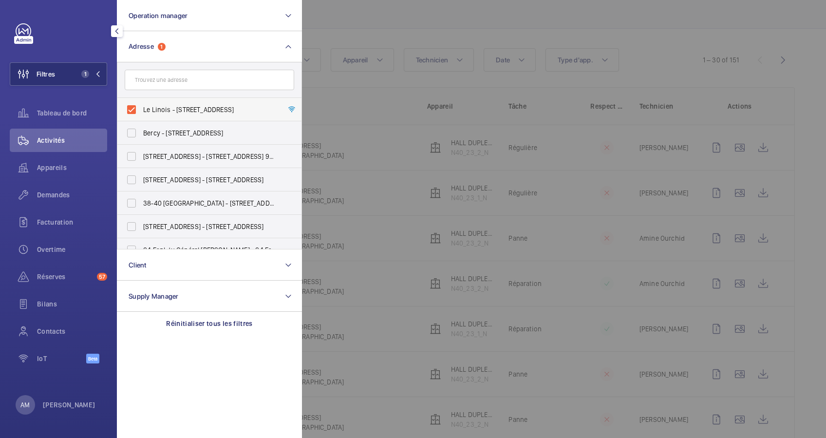
click at [132, 111] on label "Le Linois - [STREET_ADDRESS]" at bounding box center [202, 109] width 170 height 23
click at [132, 111] on input "Le Linois - [STREET_ADDRESS]" at bounding box center [131, 109] width 19 height 19
checkbox input "false"
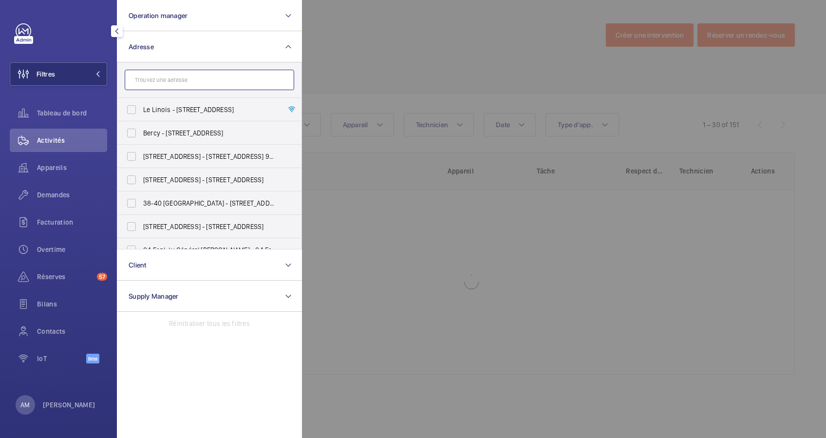
click at [189, 75] on input "text" at bounding box center [210, 80] width 170 height 20
type input "k"
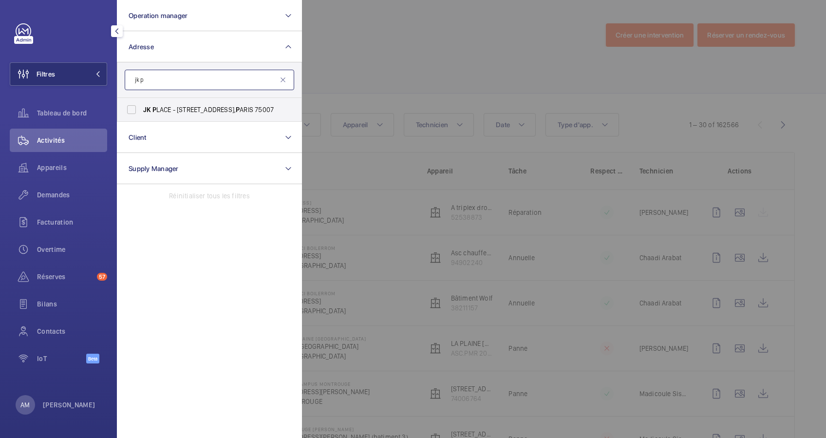
type input "jk p"
click at [153, 104] on label "JK P LACE - [STREET_ADDRESS]" at bounding box center [202, 109] width 170 height 23
click at [141, 104] on input "JK P LACE - [STREET_ADDRESS]" at bounding box center [131, 109] width 19 height 19
checkbox input "true"
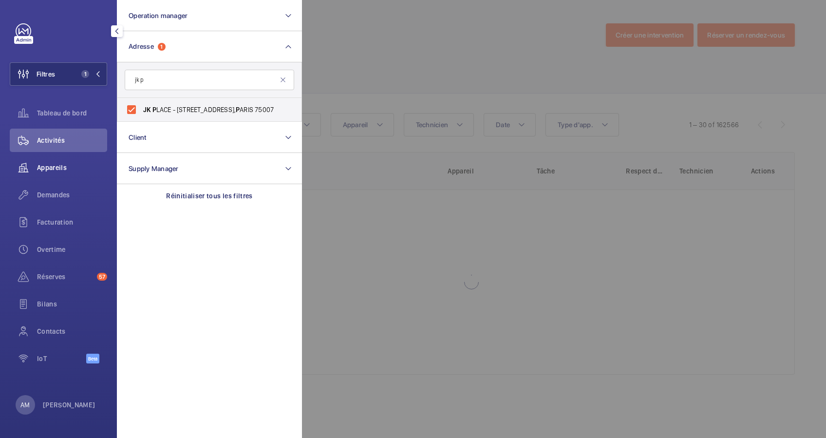
click at [58, 167] on span "Appareils" at bounding box center [72, 168] width 70 height 10
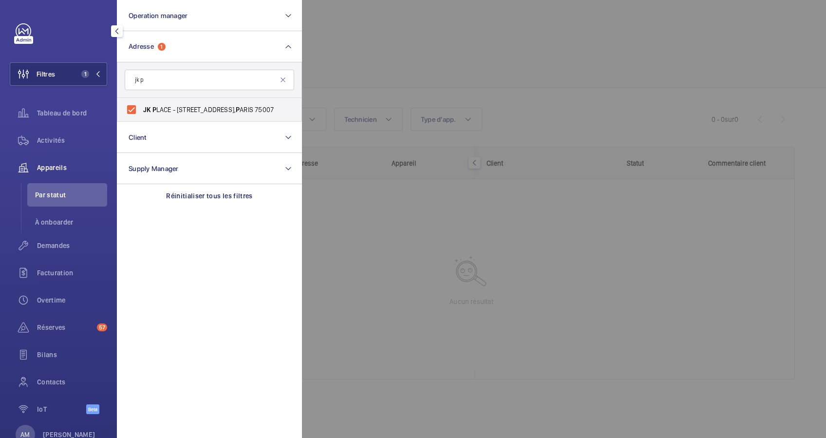
click at [333, 88] on div at bounding box center [715, 219] width 826 height 438
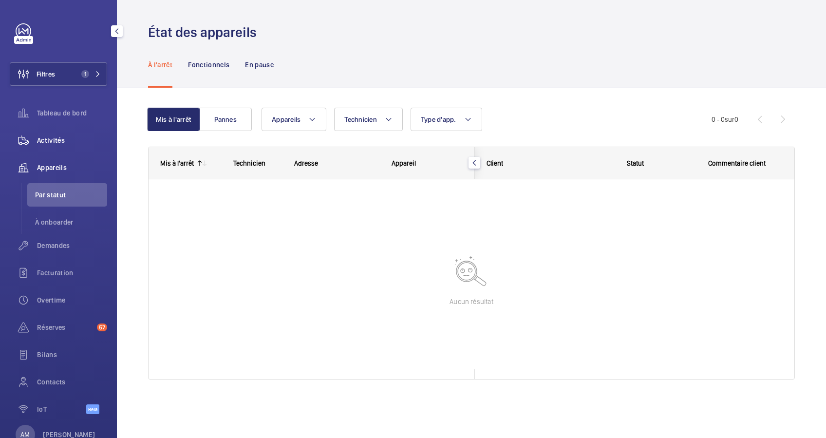
click at [59, 139] on span "Activités" at bounding box center [72, 140] width 70 height 10
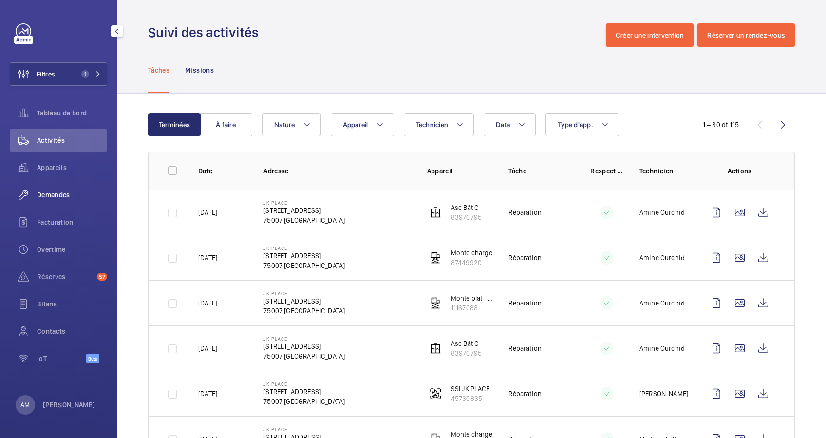
click at [56, 189] on div "Demandes" at bounding box center [58, 194] width 97 height 23
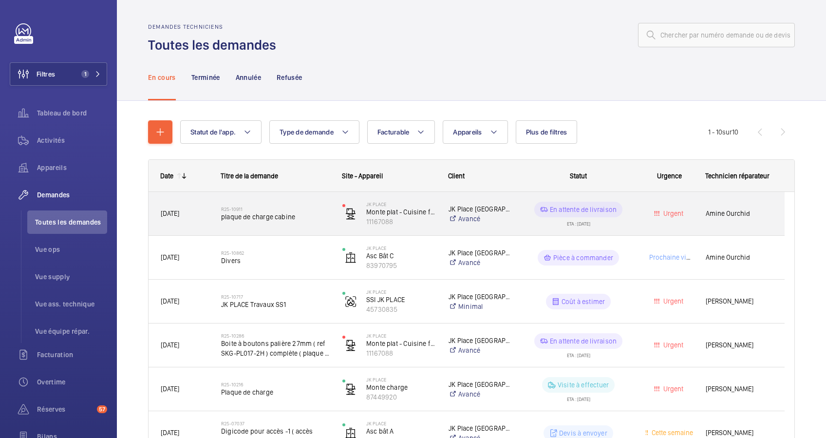
click at [239, 201] on div "R25-10911 plaque de charge cabine" at bounding box center [275, 214] width 109 height 28
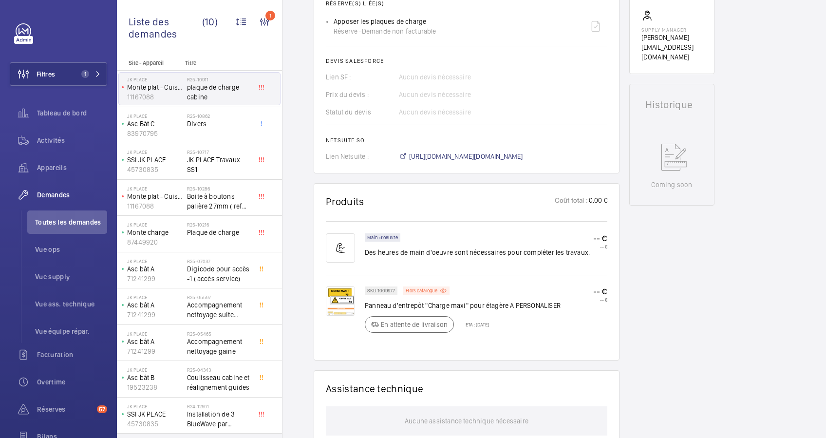
scroll to position [390, 0]
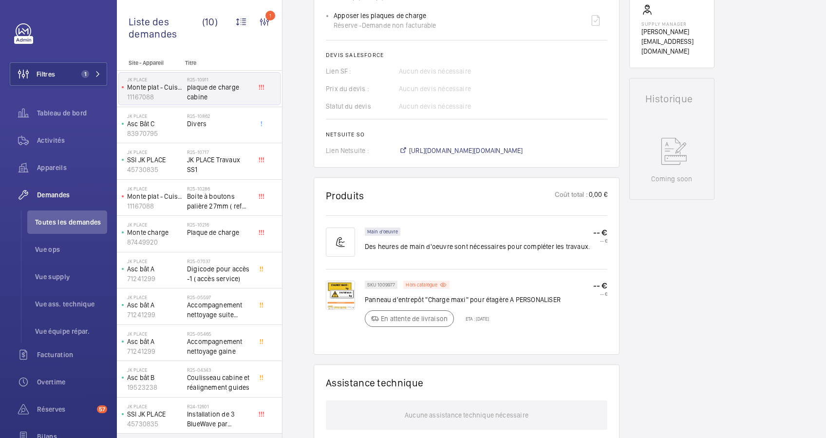
click at [342, 300] on img at bounding box center [340, 295] width 29 height 29
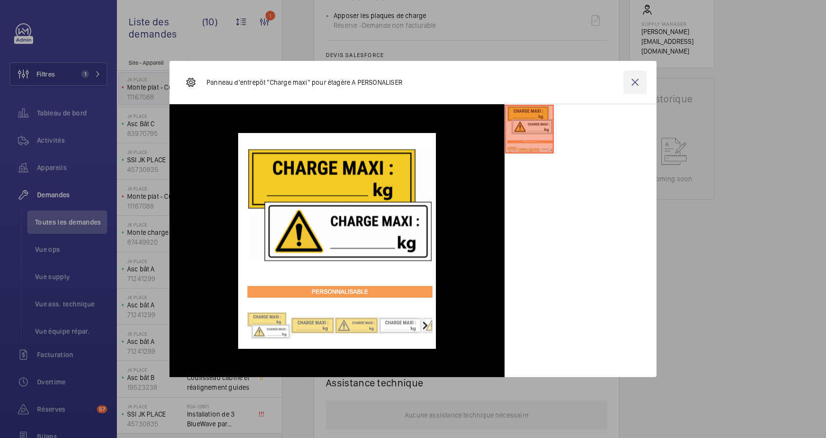
click at [634, 78] on wm-front-icon-button at bounding box center [634, 82] width 23 height 23
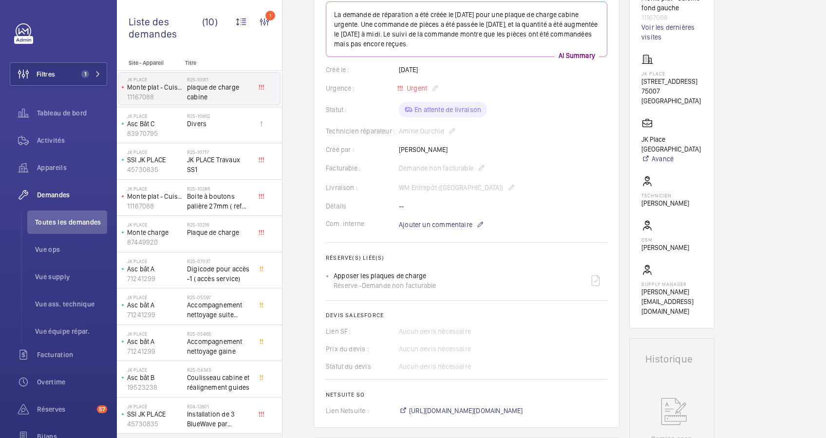
scroll to position [0, 0]
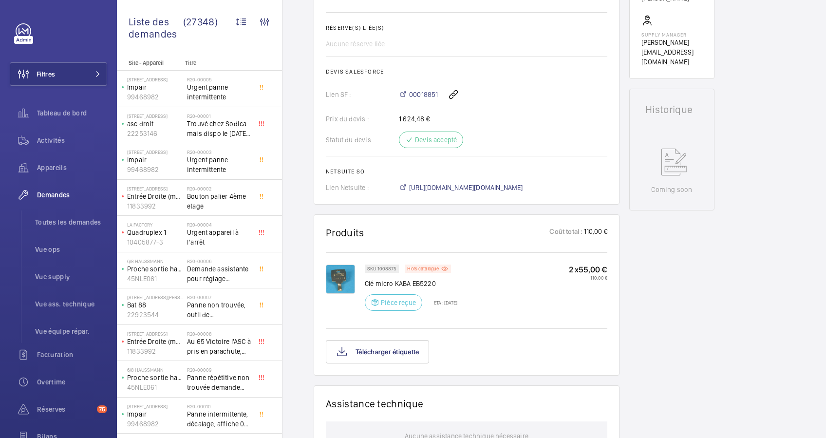
scroll to position [390, 0]
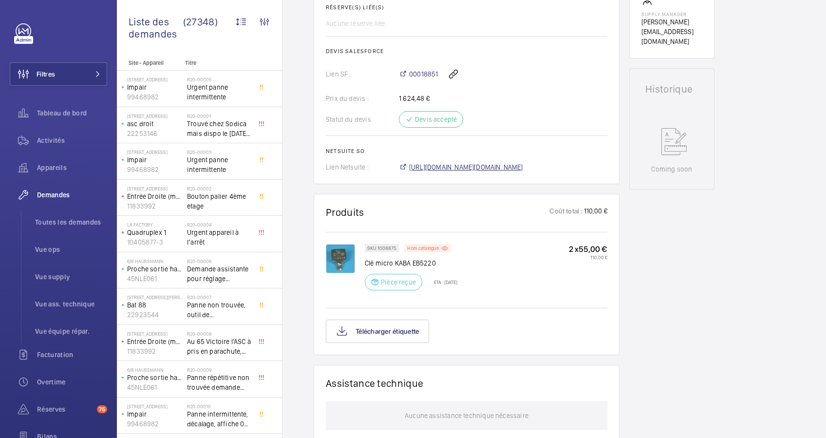
click at [479, 164] on span "https://6461500.app.netsuite.com/app/accounting/transactions/salesord.nl?id=263…" at bounding box center [466, 167] width 114 height 10
drag, startPoint x: 70, startPoint y: 76, endPoint x: 114, endPoint y: 62, distance: 46.1
click at [75, 75] on button "Filtres" at bounding box center [58, 73] width 97 height 23
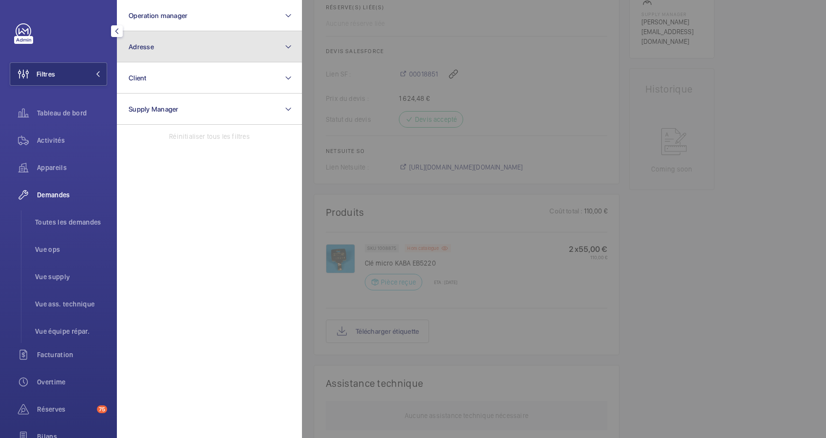
click at [175, 45] on button "Adresse" at bounding box center [209, 46] width 185 height 31
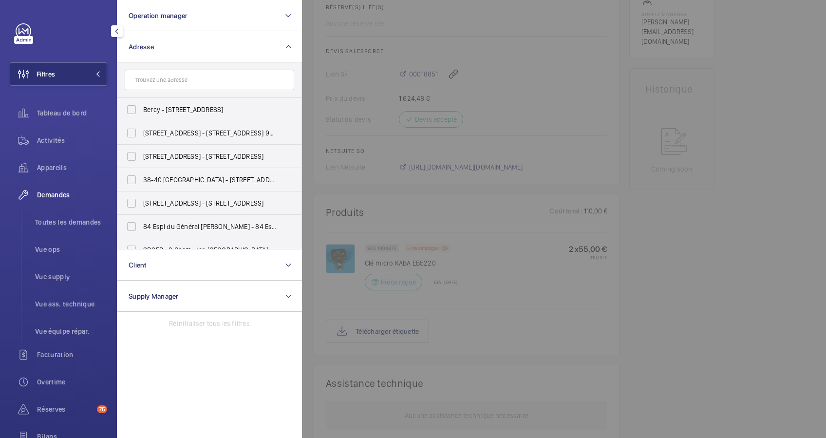
click at [174, 80] on input "text" at bounding box center [210, 80] width 170 height 20
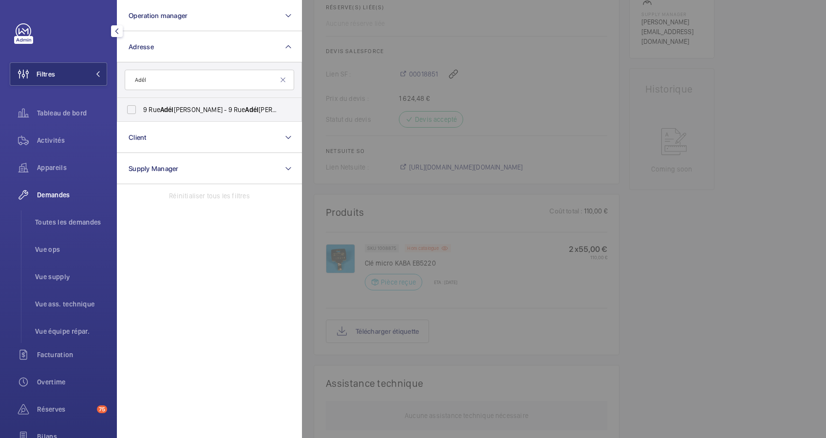
type input "Adél"
click at [175, 101] on label "9 Rue Adél aïde Lahaye - 9 Rue Adél aïde Lahaye, BAGNOLET 93170" at bounding box center [202, 109] width 170 height 23
click at [141, 101] on input "9 Rue Adél aïde Lahaye - 9 Rue Adél aïde Lahaye, BAGNOLET 93170" at bounding box center [131, 109] width 19 height 19
checkbox input "true"
click at [60, 136] on span "Activités" at bounding box center [72, 140] width 70 height 10
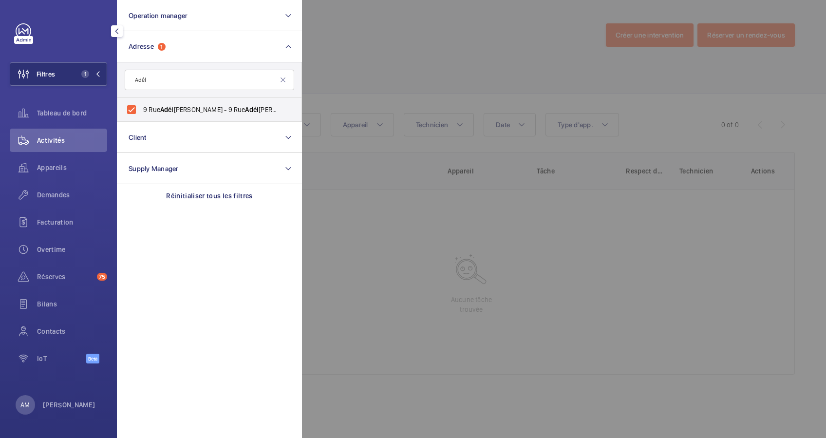
click at [350, 23] on div at bounding box center [715, 219] width 826 height 438
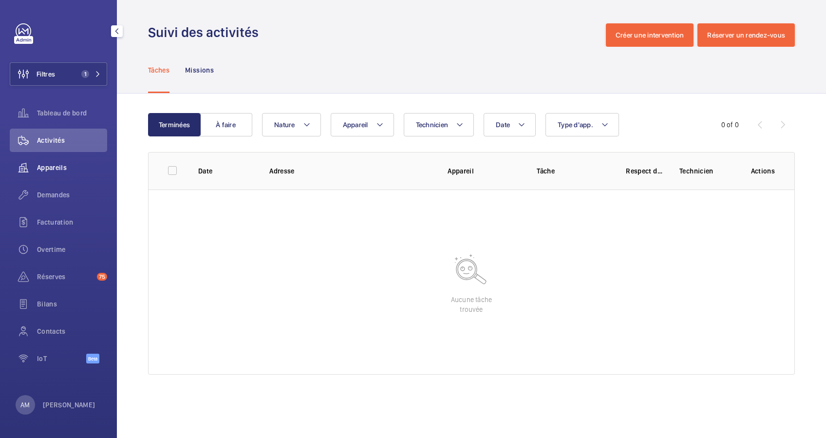
click at [51, 166] on span "Appareils" at bounding box center [72, 168] width 70 height 10
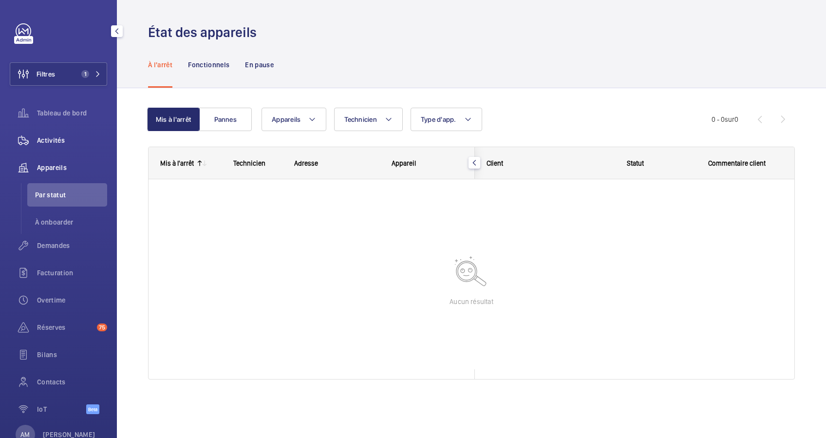
click at [54, 138] on span "Activités" at bounding box center [72, 140] width 70 height 10
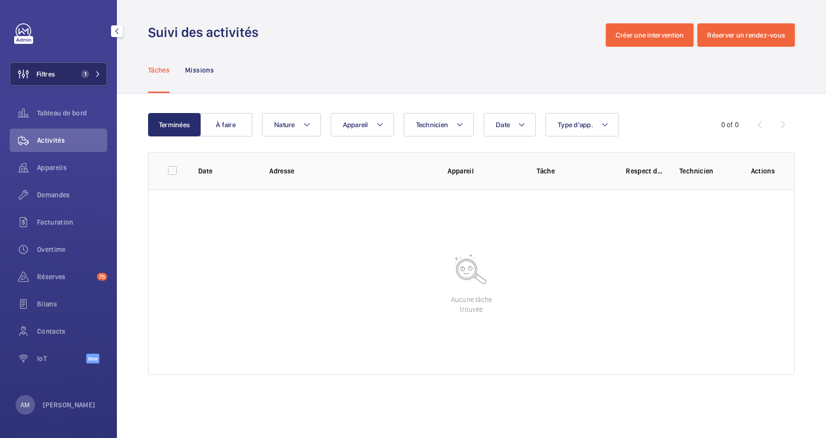
click at [94, 70] on span "1" at bounding box center [88, 74] width 23 height 8
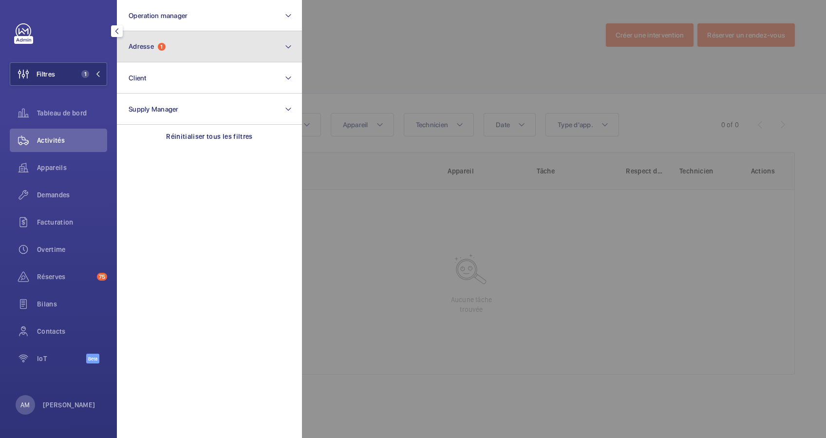
click at [140, 49] on span "Adresse" at bounding box center [141, 46] width 25 height 8
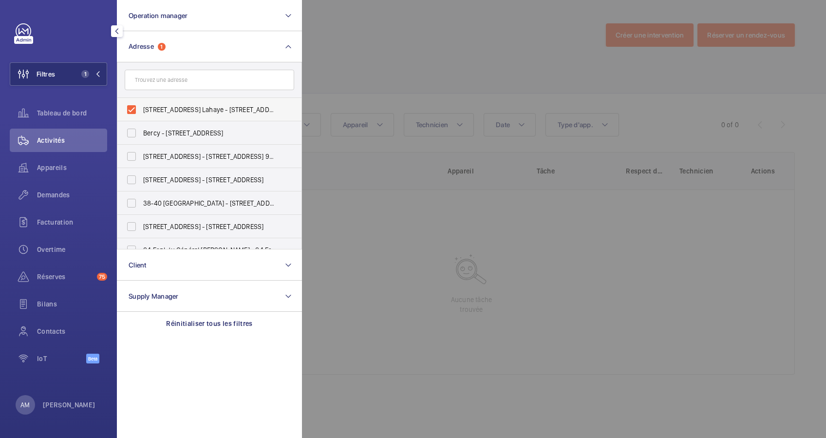
click at [131, 105] on label "9 Rue Adélaïde Lahaye - 9 Rue Adélaïde Lahaye, BAGNOLET 93170" at bounding box center [202, 109] width 170 height 23
click at [131, 105] on input "9 Rue Adélaïde Lahaye - 9 Rue Adélaïde Lahaye, BAGNOLET 93170" at bounding box center [131, 109] width 19 height 19
checkbox input "false"
click at [152, 81] on input "text" at bounding box center [210, 80] width 170 height 20
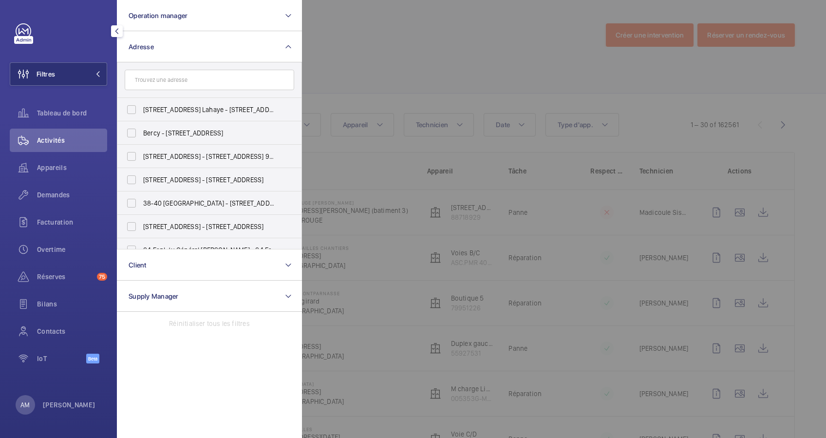
click at [419, 38] on div at bounding box center [715, 219] width 826 height 438
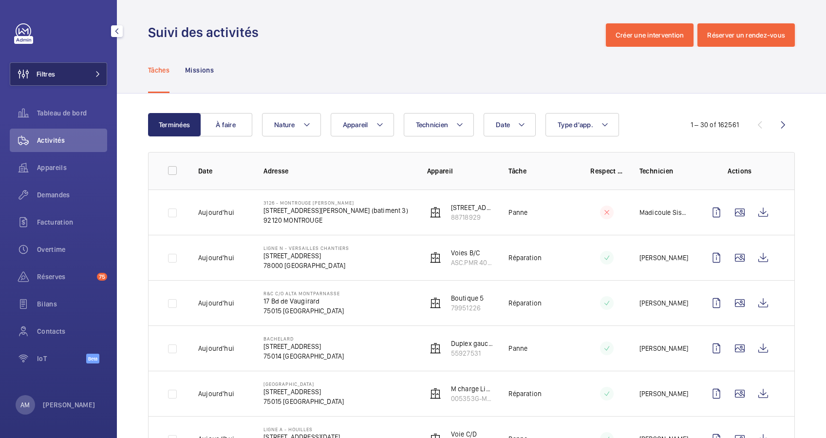
click at [76, 77] on button "Filtres" at bounding box center [58, 73] width 97 height 23
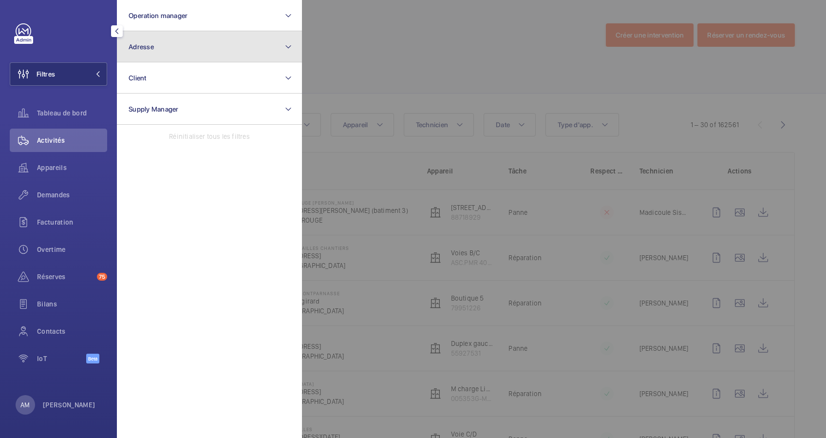
click at [172, 48] on button "Adresse" at bounding box center [209, 46] width 185 height 31
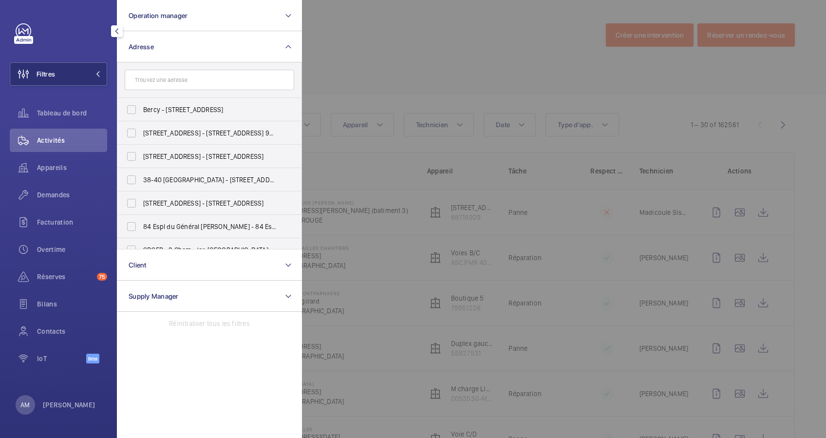
click at [164, 83] on input "text" at bounding box center [210, 80] width 170 height 20
type input "2"
click at [164, 79] on input "text" at bounding box center [210, 80] width 170 height 20
click at [66, 189] on div "Demandes" at bounding box center [58, 194] width 97 height 23
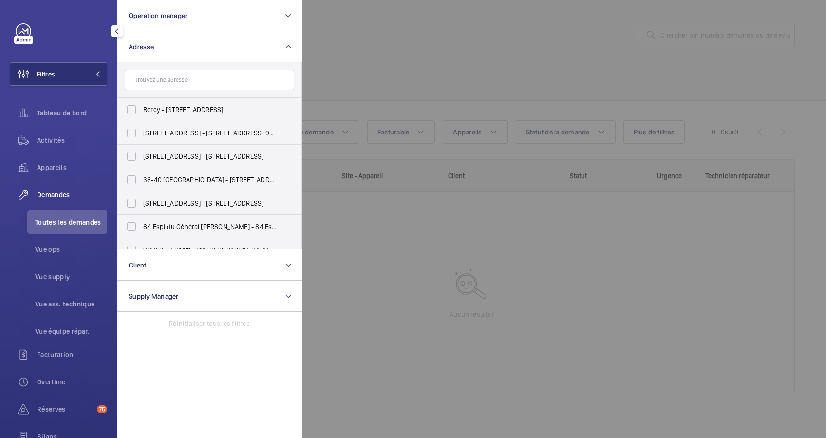
click at [419, 70] on div at bounding box center [715, 219] width 826 height 438
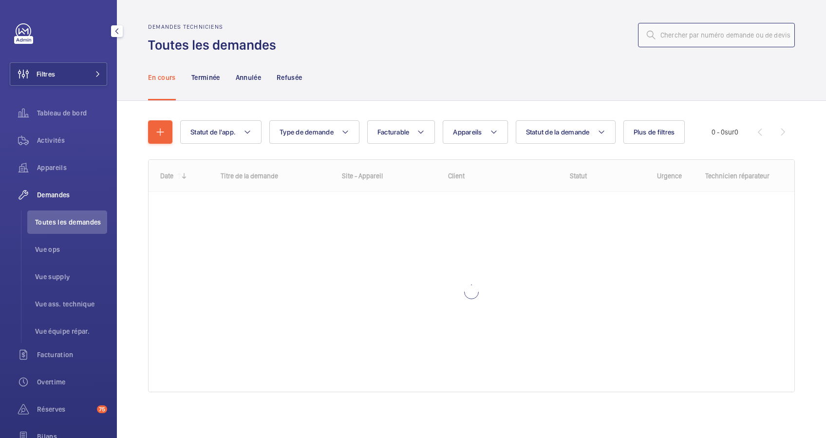
click at [716, 35] on input "text" at bounding box center [716, 35] width 157 height 24
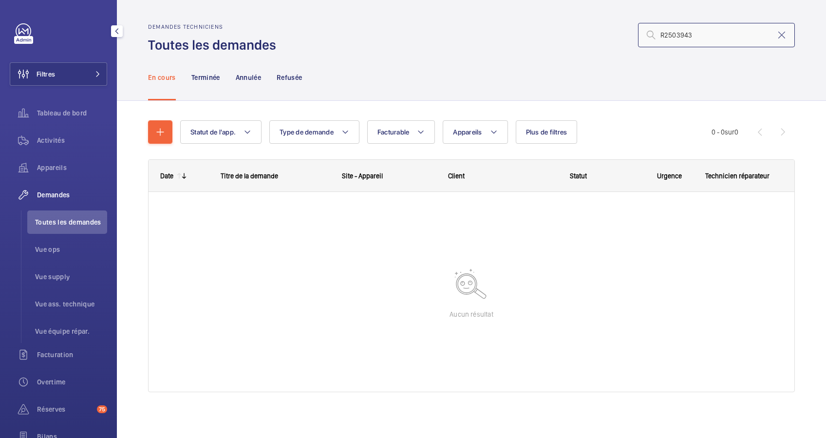
click at [660, 37] on input "R2503943" at bounding box center [716, 35] width 157 height 24
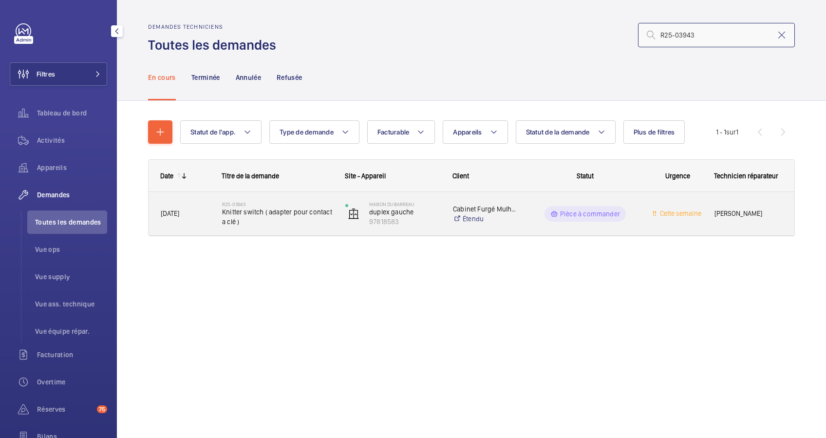
type input "R25-03943"
click at [302, 208] on span "Knitter switch ( adapter pour contact a clé )" at bounding box center [277, 216] width 111 height 19
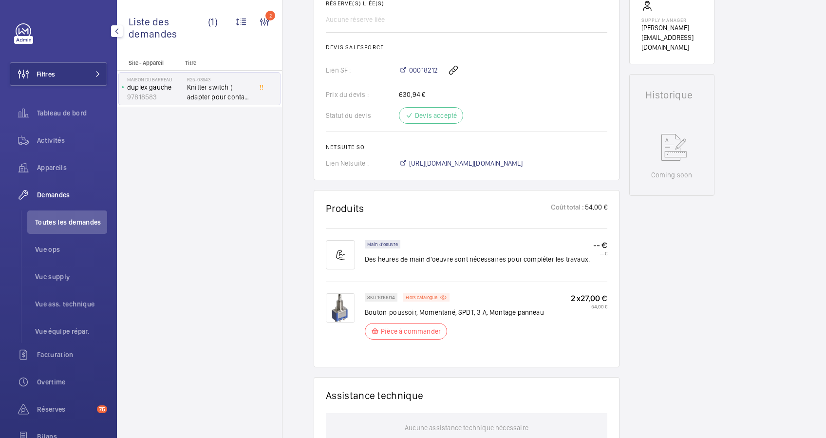
scroll to position [454, 0]
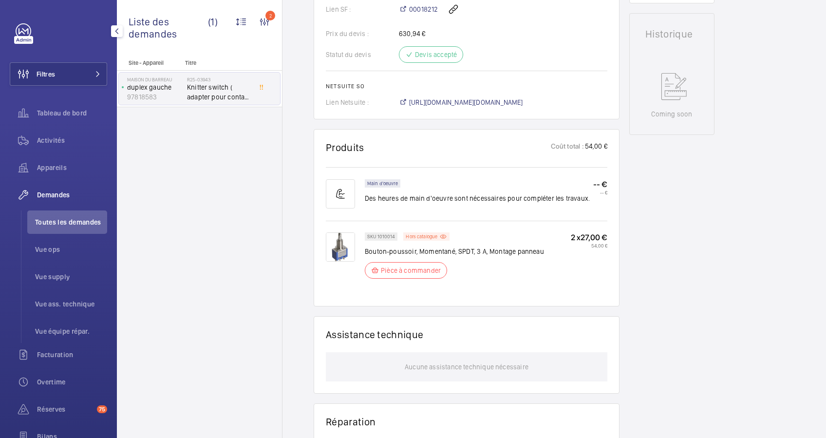
click at [347, 248] on img at bounding box center [340, 246] width 29 height 29
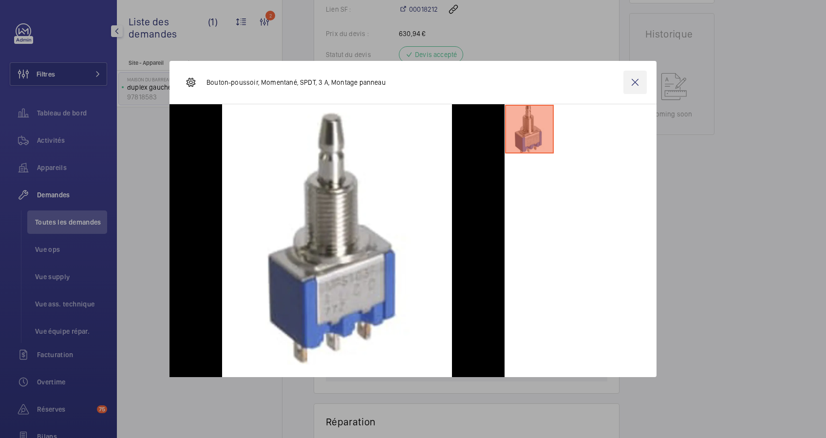
click at [635, 80] on wm-front-icon-button at bounding box center [634, 82] width 23 height 23
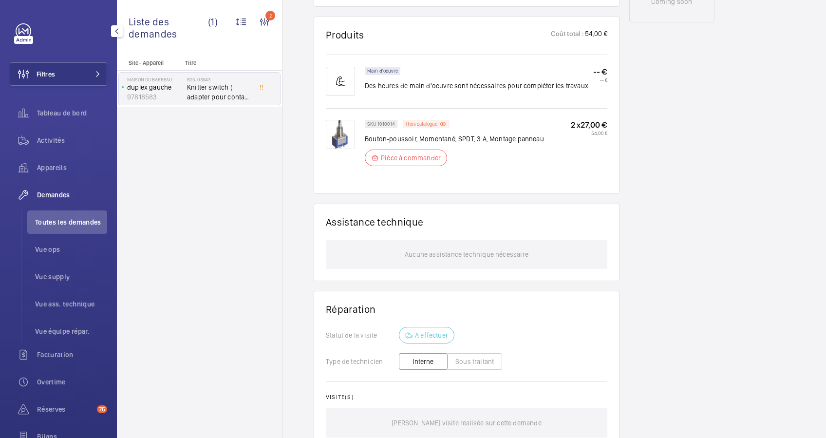
scroll to position [548, 0]
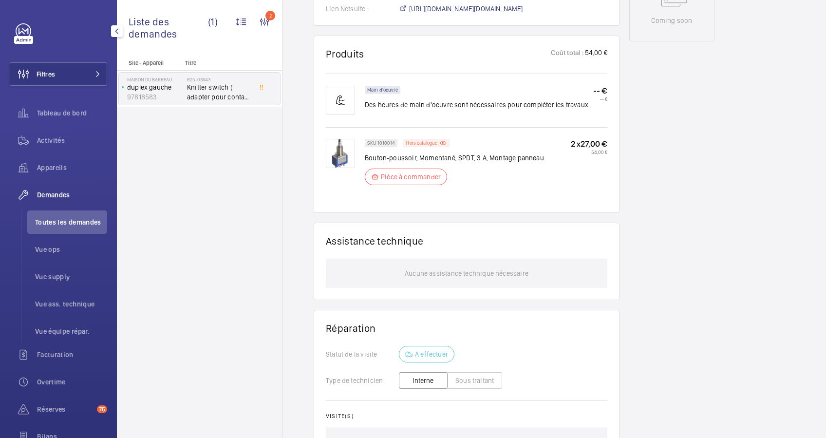
click at [339, 156] on img at bounding box center [340, 153] width 29 height 29
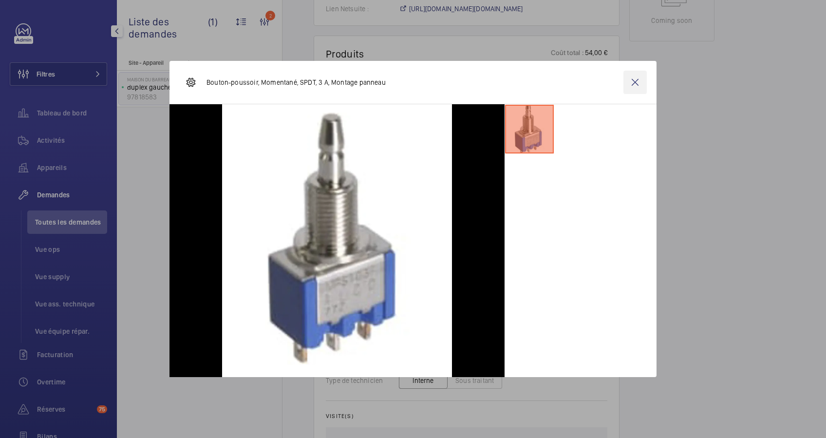
click at [635, 74] on wm-front-icon-button at bounding box center [634, 82] width 23 height 23
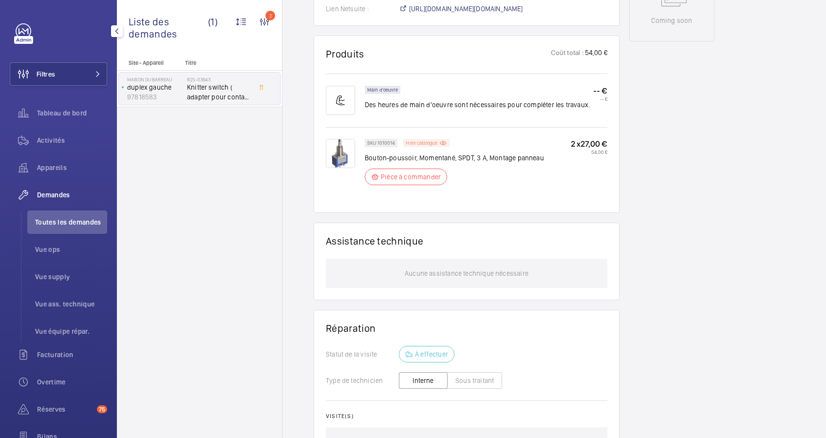
click at [437, 140] on div "Hors catalogue" at bounding box center [426, 143] width 46 height 8
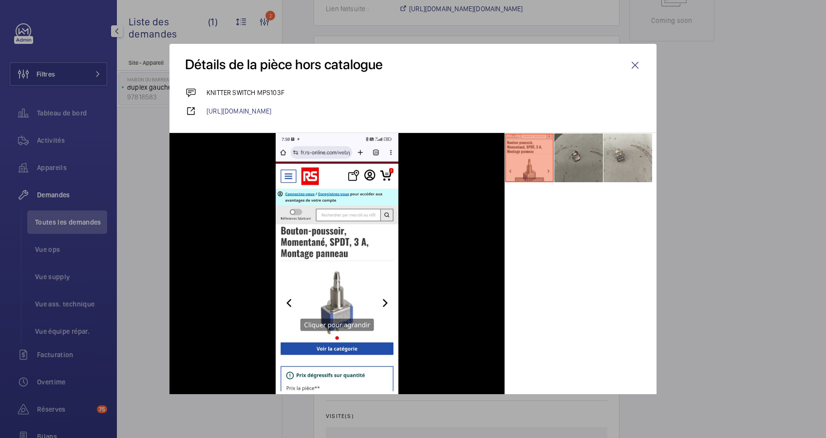
click at [565, 160] on li at bounding box center [578, 157] width 49 height 49
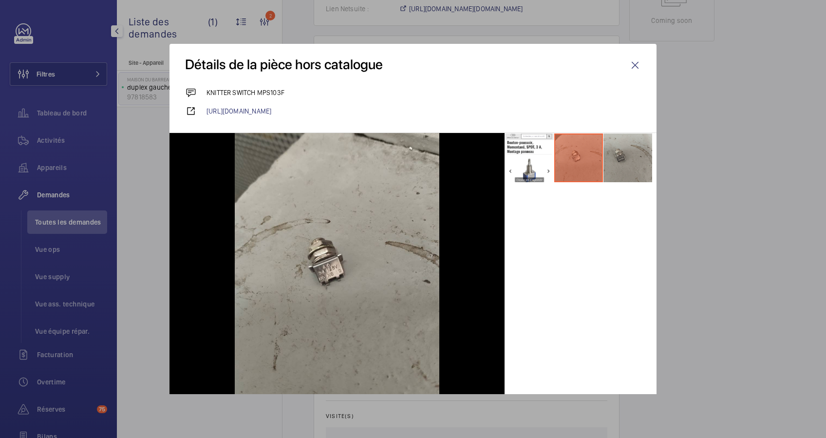
click at [604, 163] on li at bounding box center [628, 157] width 49 height 49
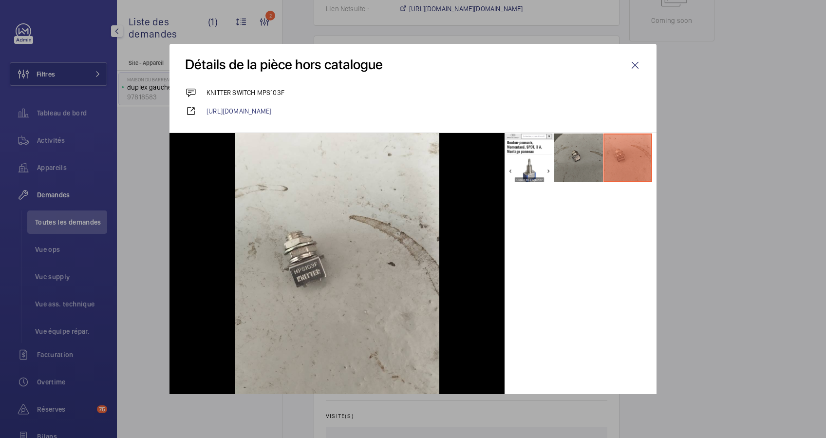
click at [565, 163] on li at bounding box center [578, 157] width 49 height 49
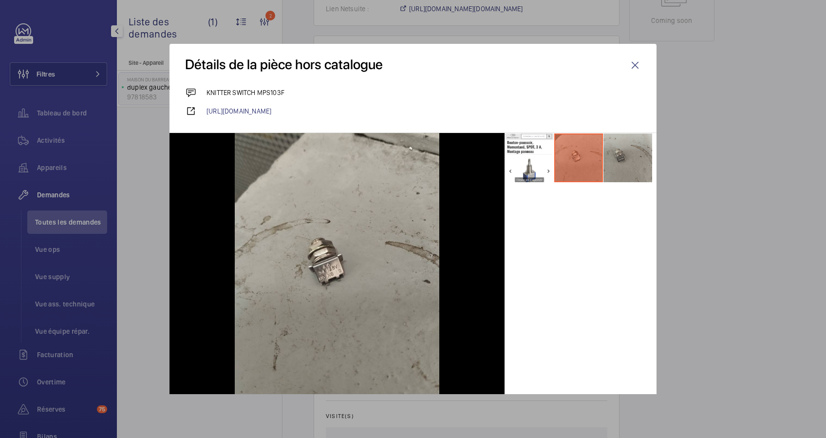
click at [610, 157] on li at bounding box center [628, 157] width 49 height 49
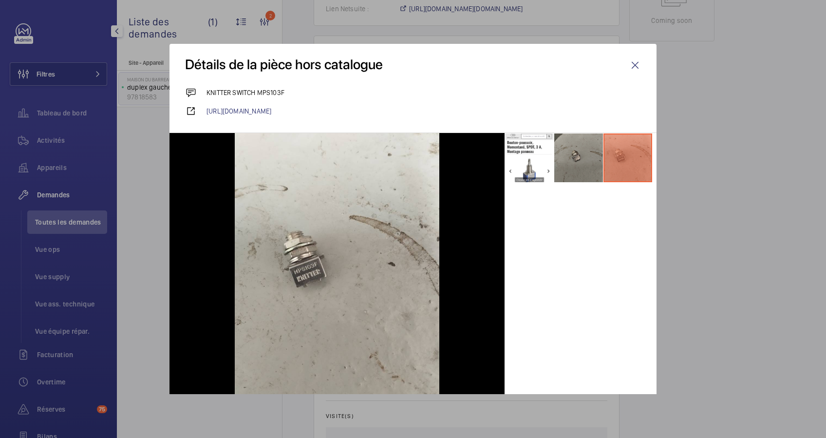
click at [565, 163] on li at bounding box center [578, 157] width 49 height 49
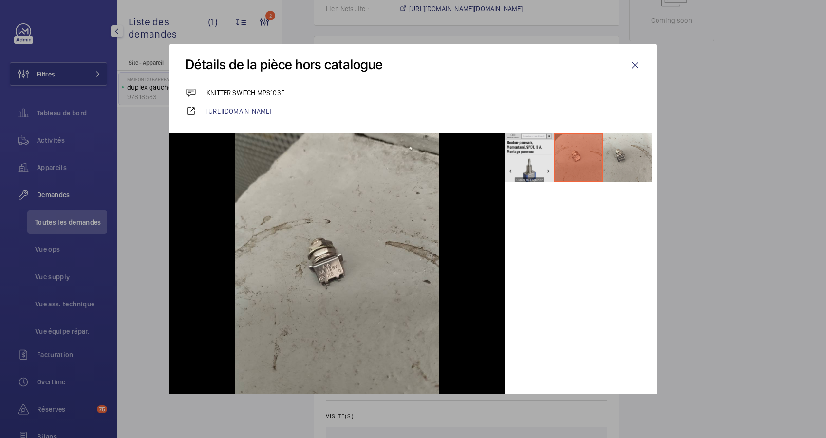
click at [526, 166] on li at bounding box center [529, 157] width 49 height 49
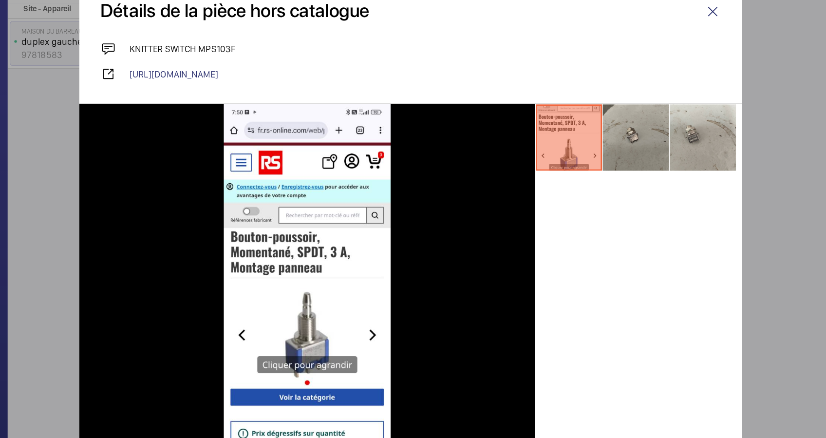
scroll to position [0, 0]
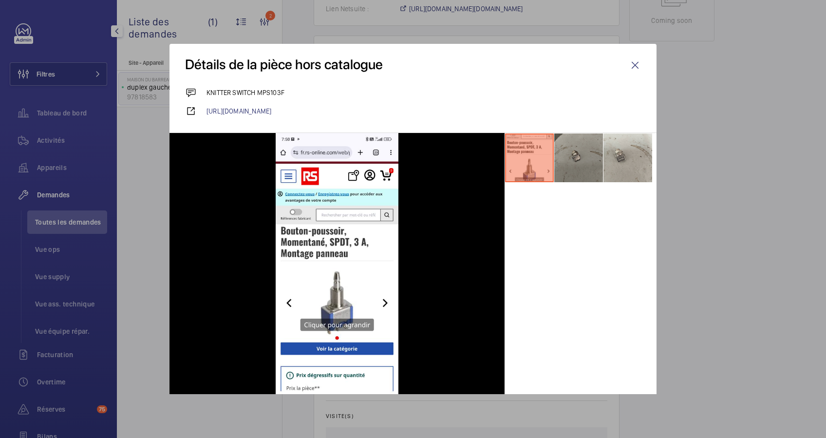
click at [565, 171] on li at bounding box center [578, 157] width 49 height 49
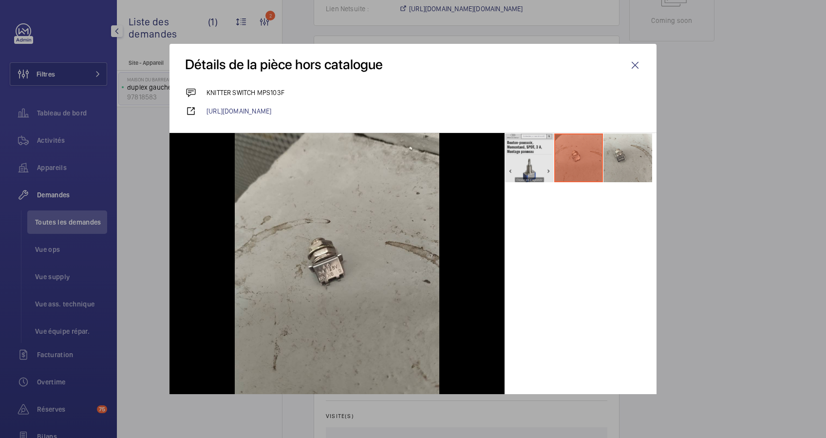
click at [510, 162] on li at bounding box center [529, 157] width 49 height 49
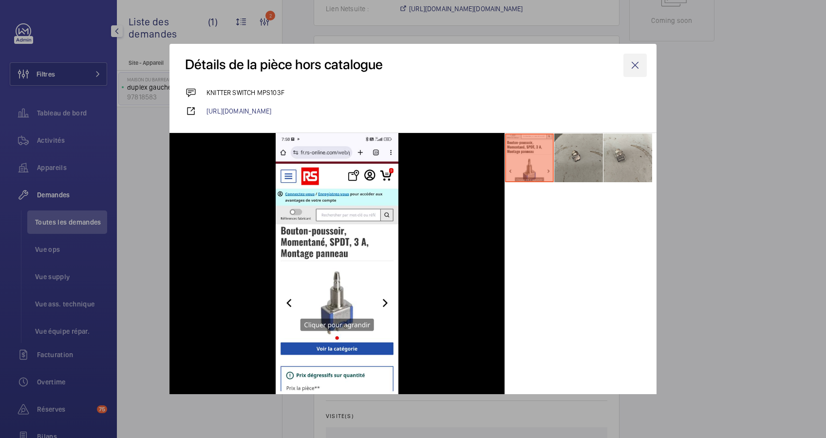
click at [624, 63] on wm-front-icon-button at bounding box center [634, 65] width 23 height 23
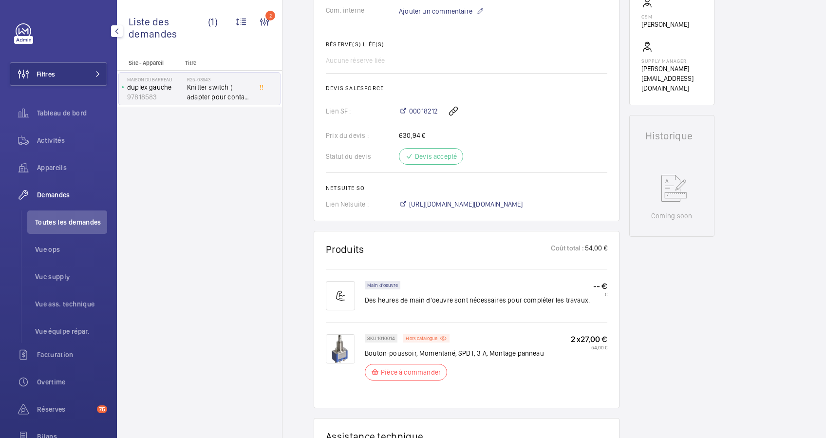
scroll to position [353, 0]
click at [429, 336] on p "Hors catalogue" at bounding box center [422, 337] width 32 height 3
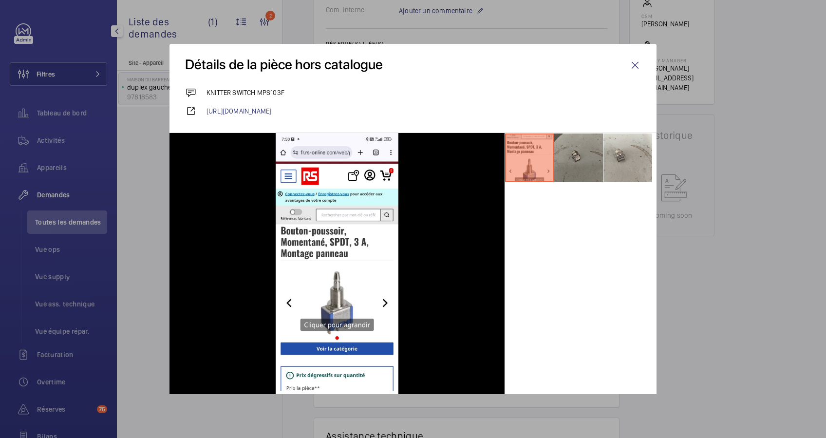
click at [572, 162] on li at bounding box center [578, 157] width 49 height 49
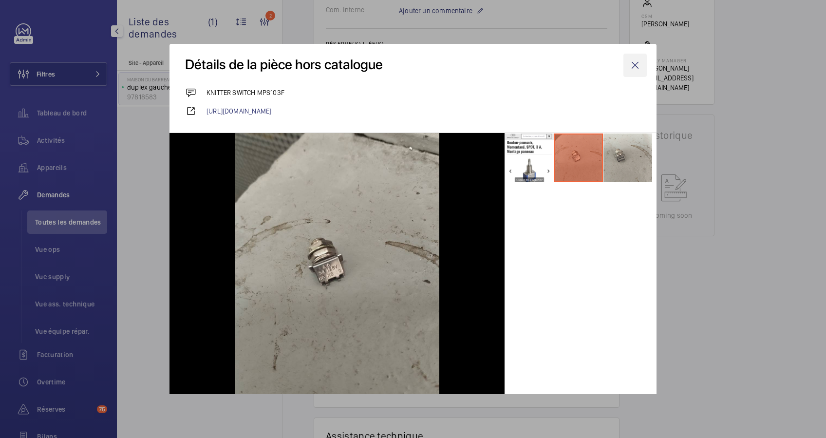
click at [626, 61] on wm-front-icon-button at bounding box center [634, 65] width 23 height 23
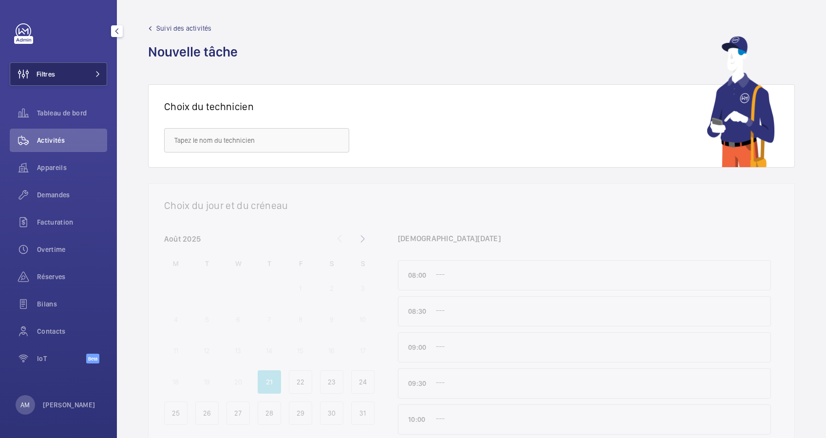
click at [59, 74] on button "Filtres" at bounding box center [58, 73] width 97 height 23
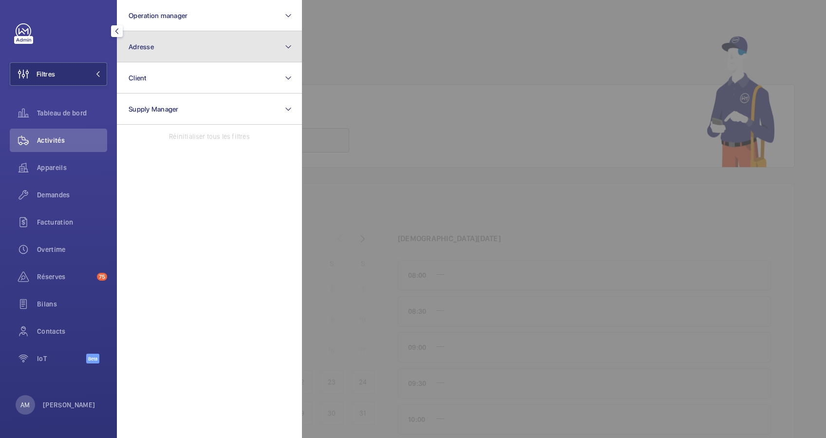
click at [180, 46] on button "Adresse" at bounding box center [209, 46] width 185 height 31
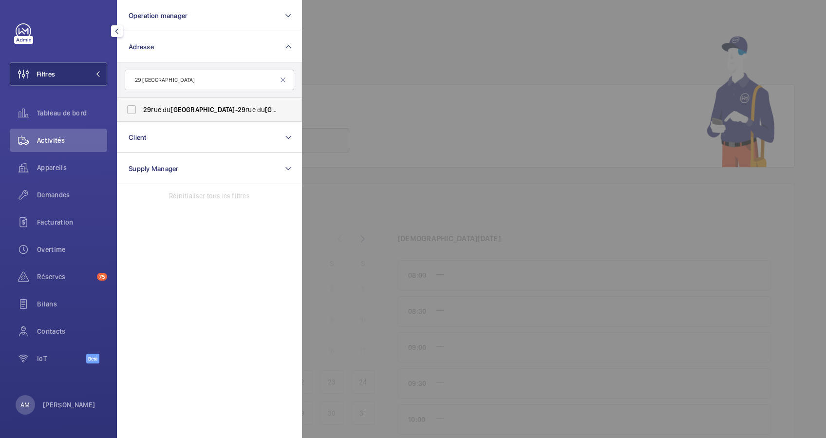
type input "29 LOUVRE"
click at [165, 106] on span "29 rue du Louvre - 29 rue du Louvre , 75001 PARIS, PARIS 75001" at bounding box center [210, 110] width 134 height 10
click at [141, 106] on input "29 rue du Louvre - 29 rue du Louvre , 75001 PARIS, PARIS 75001" at bounding box center [131, 109] width 19 height 19
checkbox input "true"
click at [65, 164] on span "Appareils" at bounding box center [72, 168] width 70 height 10
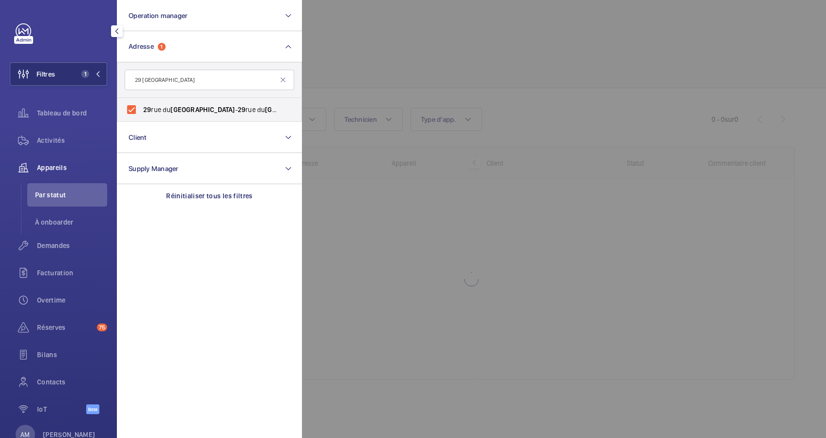
click at [348, 51] on div at bounding box center [715, 219] width 826 height 438
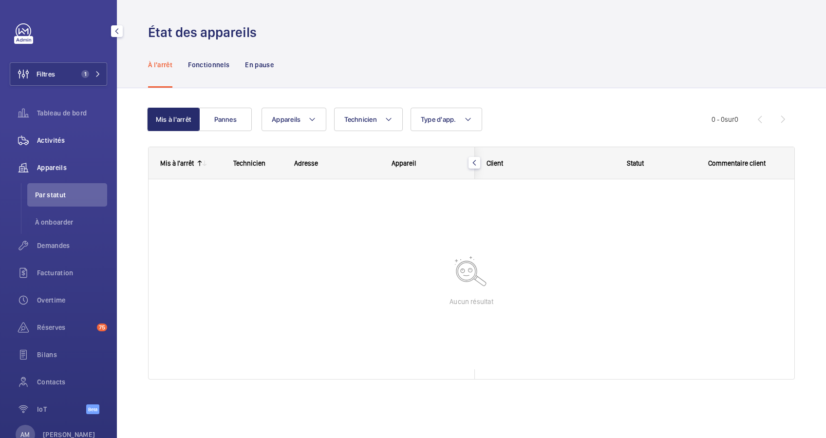
click at [57, 140] on span "Activités" at bounding box center [72, 140] width 70 height 10
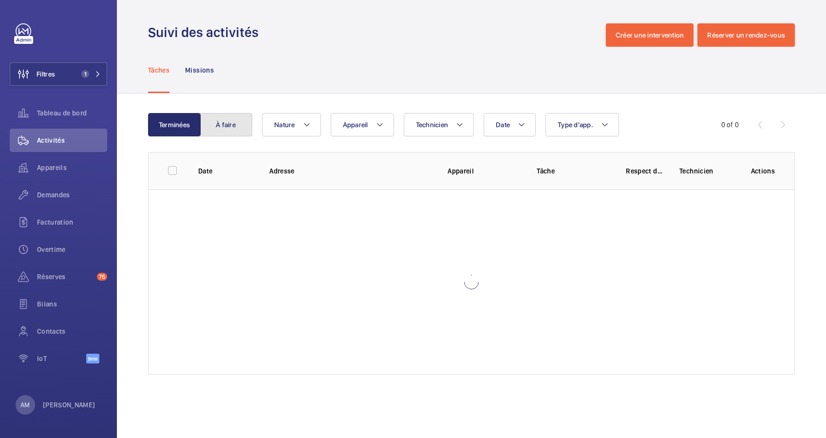
click at [236, 124] on button "À faire" at bounding box center [226, 124] width 53 height 23
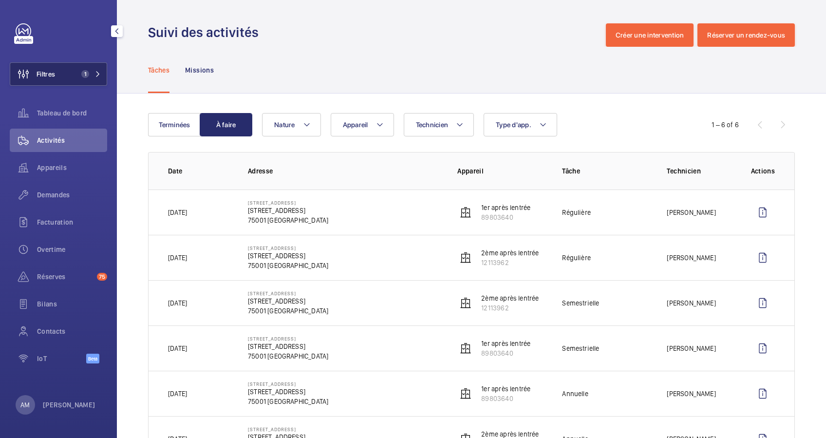
click at [97, 70] on span "1" at bounding box center [88, 74] width 23 height 8
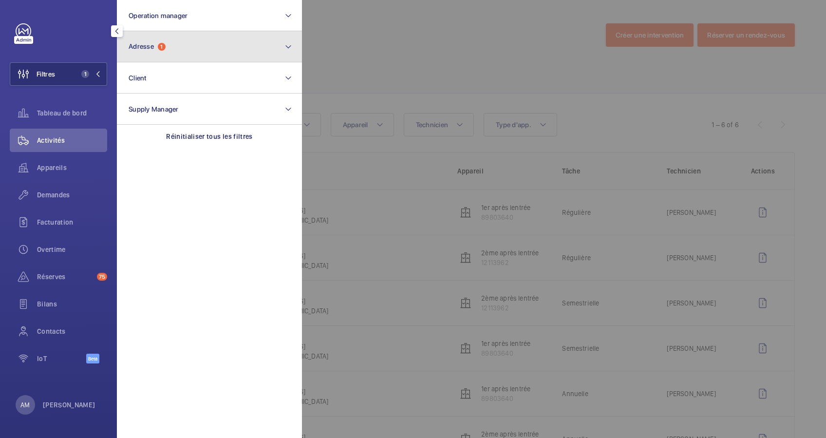
click at [153, 51] on button "Adresse 1" at bounding box center [209, 46] width 185 height 31
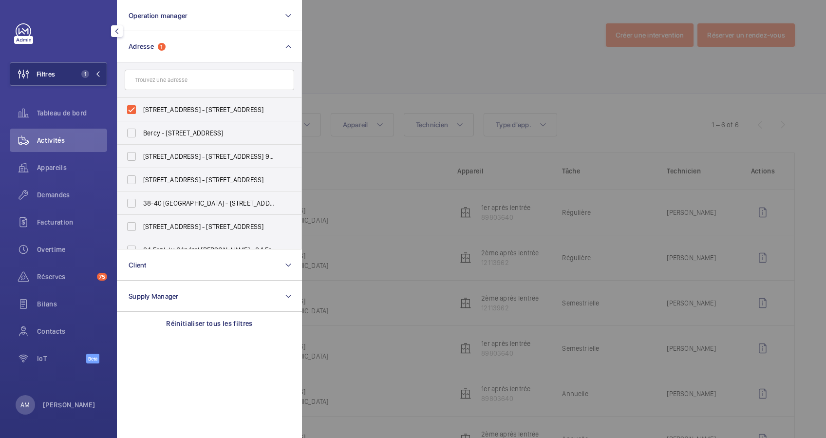
click at [418, 58] on div at bounding box center [715, 219] width 826 height 438
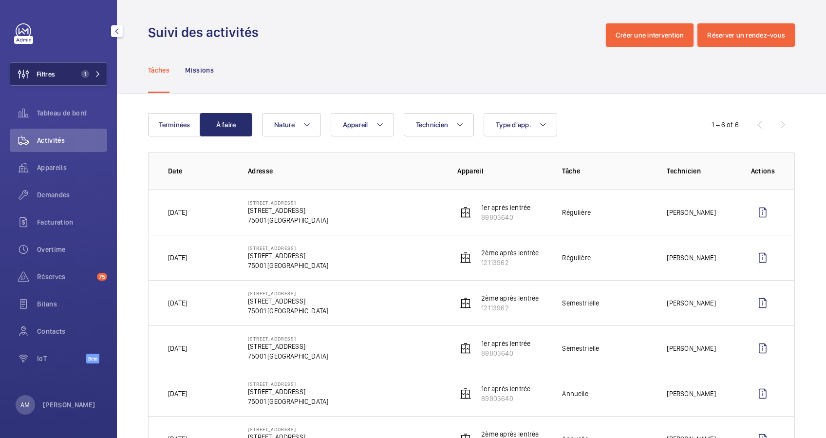
click at [95, 69] on button "Filtres 1" at bounding box center [58, 73] width 97 height 23
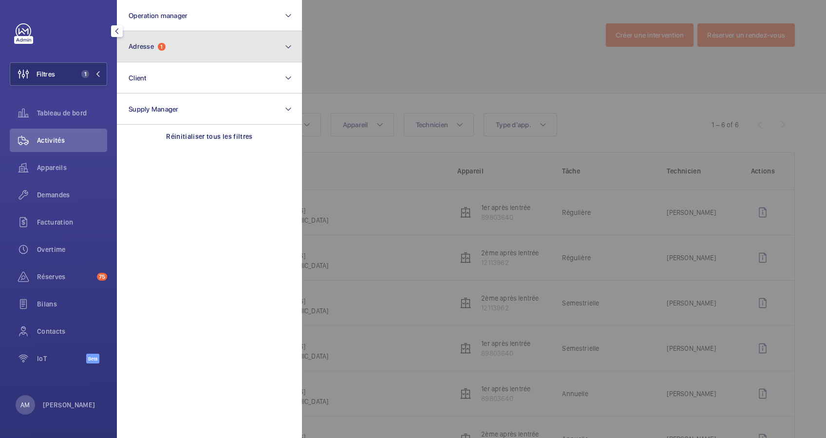
click at [173, 42] on button "Adresse 1" at bounding box center [209, 46] width 185 height 31
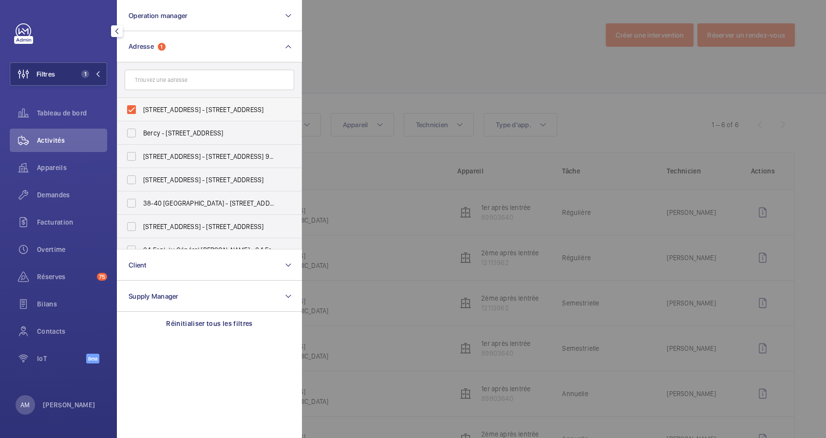
click at [131, 109] on label "29 rue du Louvre - 29 rue du Louvre, 75001 PARIS, PARIS 75001" at bounding box center [202, 109] width 170 height 23
click at [131, 109] on input "29 rue du Louvre - 29 rue du Louvre, 75001 PARIS, PARIS 75001" at bounding box center [131, 109] width 19 height 19
checkbox input "false"
click at [152, 82] on input "text" at bounding box center [210, 80] width 170 height 20
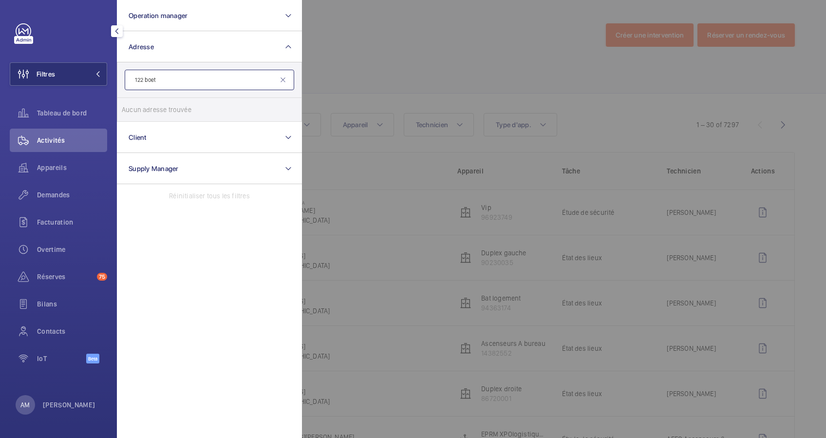
click at [173, 83] on input "122 boet" at bounding box center [210, 80] width 170 height 20
type input "122 boé"
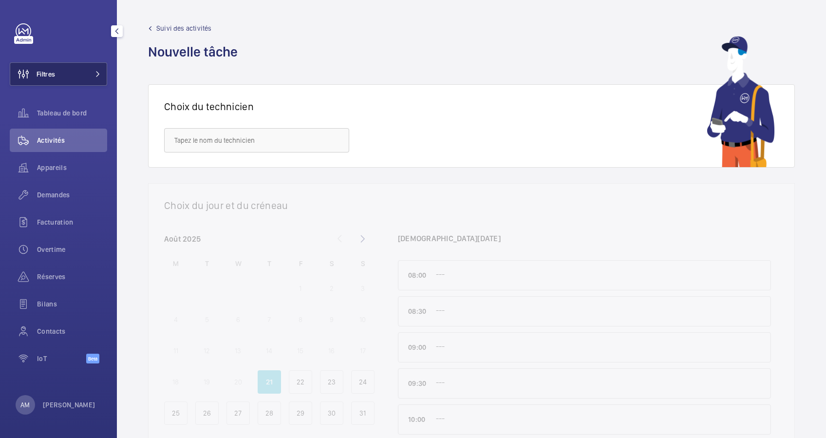
click at [90, 73] on span at bounding box center [95, 74] width 12 height 6
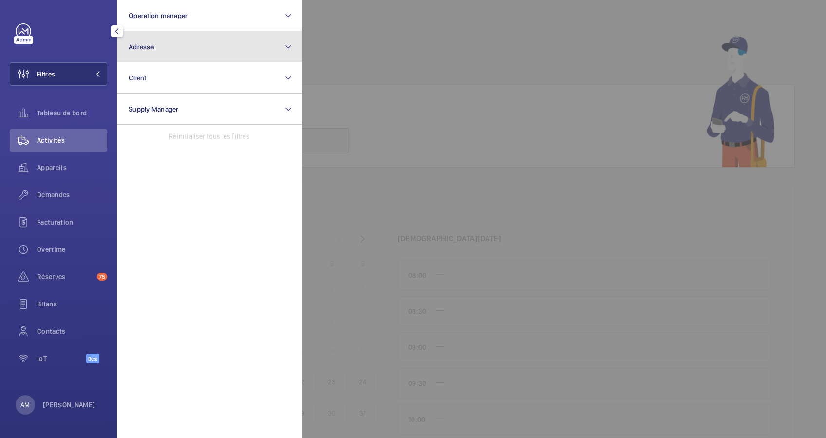
click at [157, 46] on button "Adresse" at bounding box center [209, 46] width 185 height 31
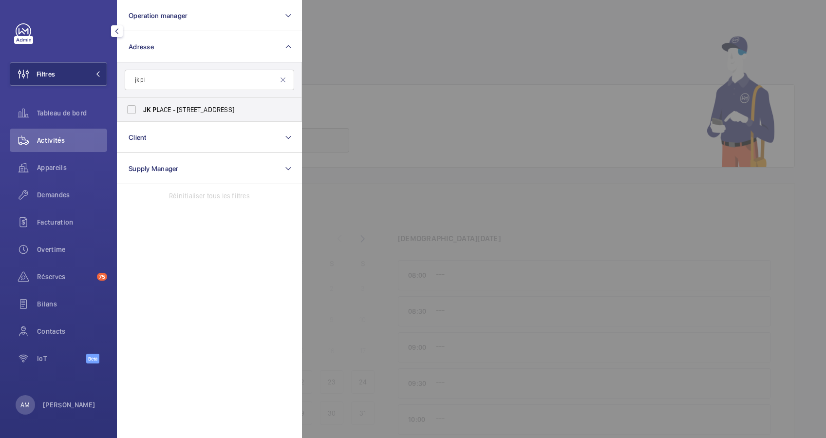
type input "jk pl"
click at [165, 108] on span "JK PL ACE - 82 Rue de Lille, PARIS 75007" at bounding box center [210, 110] width 134 height 10
click at [141, 108] on input "JK PL ACE - 82 Rue de Lille, PARIS 75007" at bounding box center [131, 109] width 19 height 19
checkbox input "true"
click at [57, 173] on div "Appareils" at bounding box center [58, 167] width 97 height 23
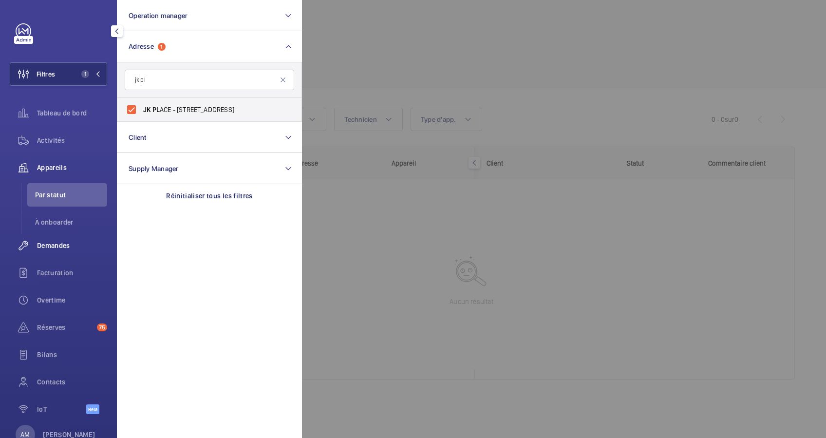
click at [51, 251] on div "Demandes" at bounding box center [58, 245] width 97 height 23
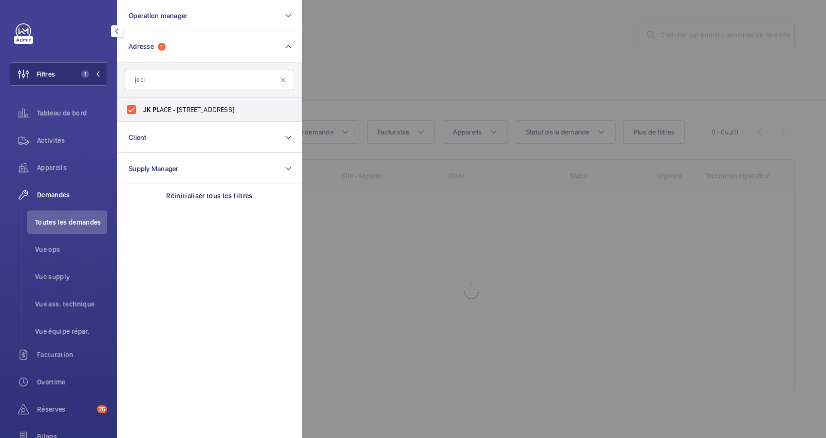
click at [399, 67] on div at bounding box center [715, 219] width 826 height 438
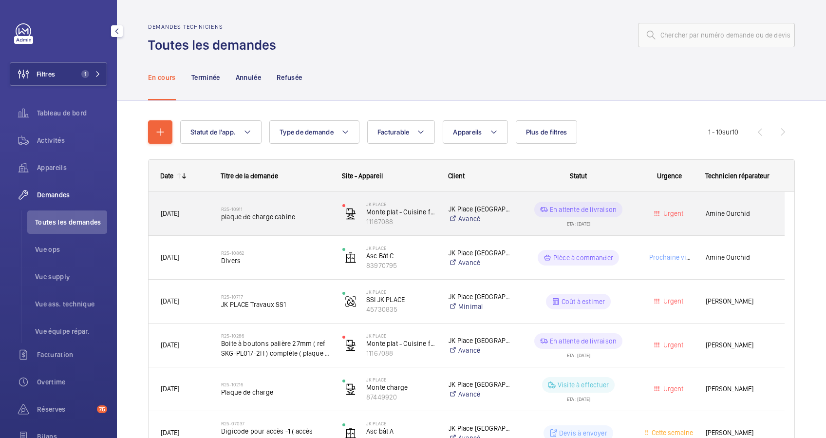
click at [300, 216] on span "plaque de charge cabine" at bounding box center [275, 217] width 109 height 10
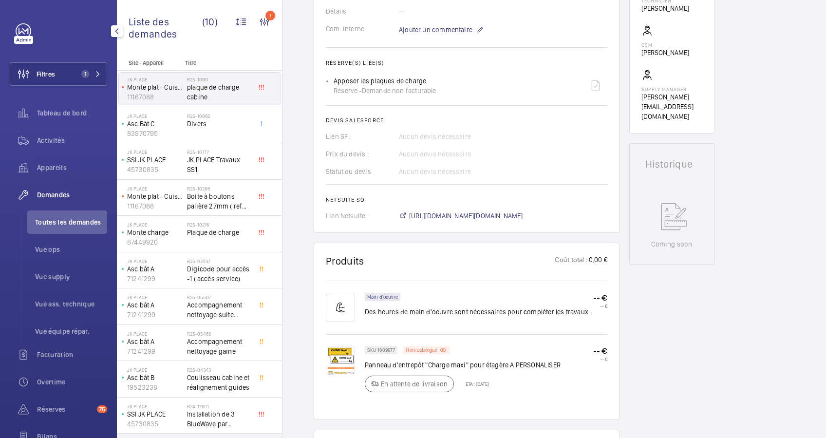
scroll to position [390, 0]
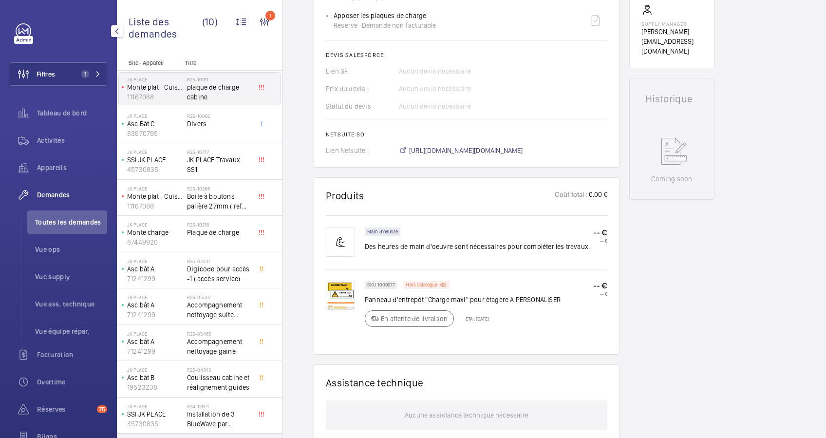
click at [345, 288] on img at bounding box center [340, 295] width 29 height 29
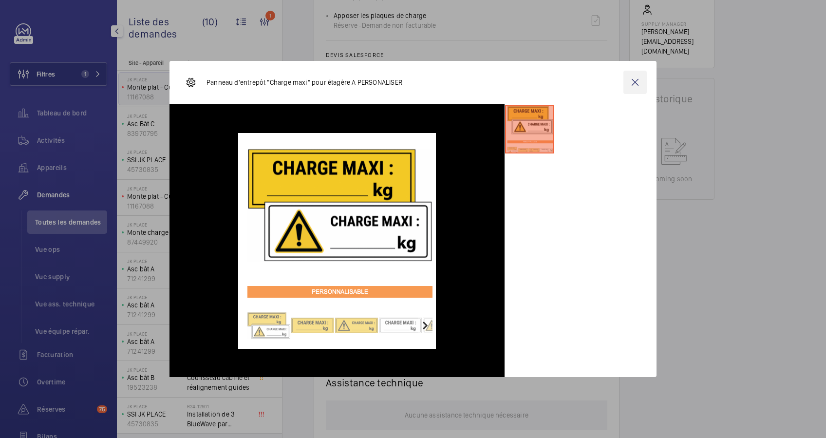
click at [636, 78] on wm-front-icon-button at bounding box center [634, 82] width 23 height 23
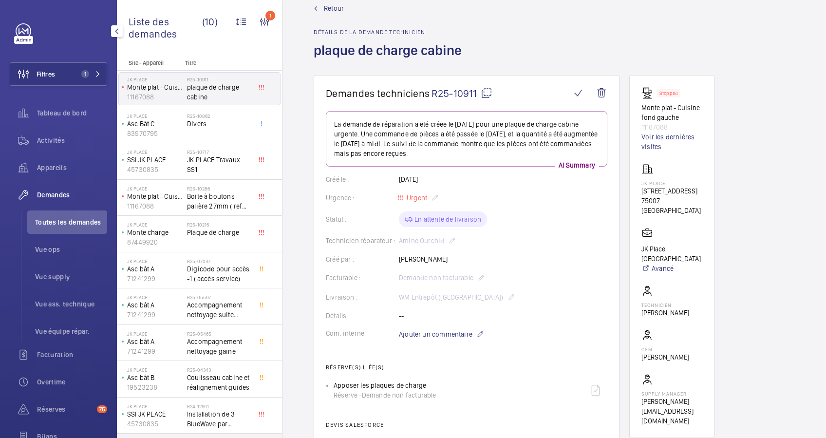
scroll to position [0, 0]
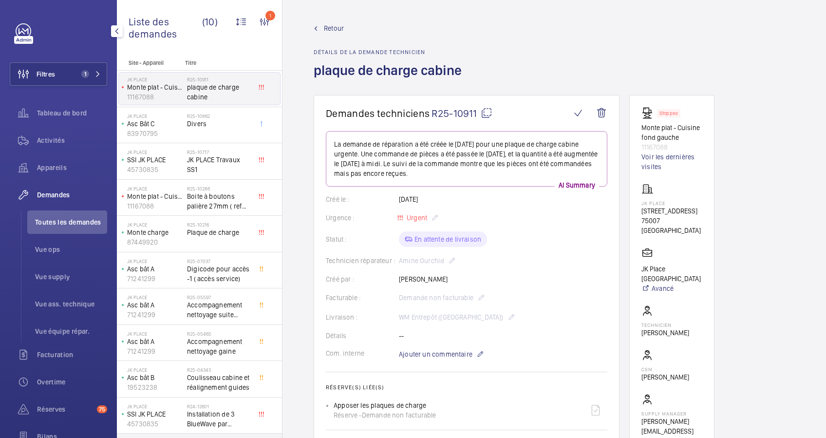
click at [334, 25] on span "Retour" at bounding box center [334, 28] width 20 height 10
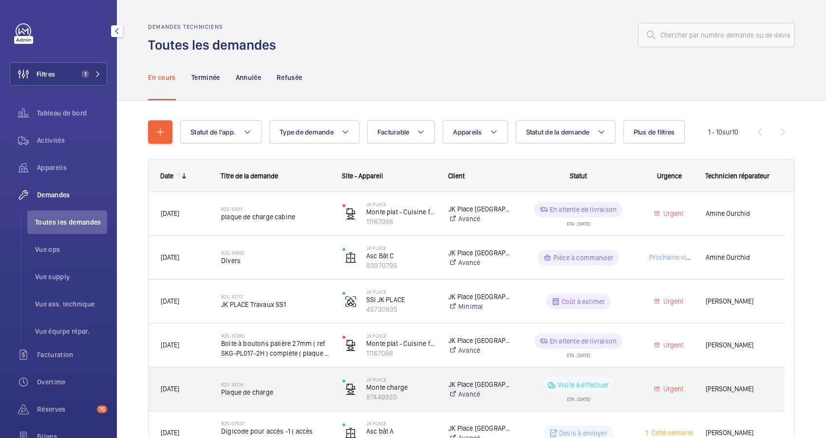
click at [297, 390] on span "Plaque de charge" at bounding box center [275, 392] width 109 height 10
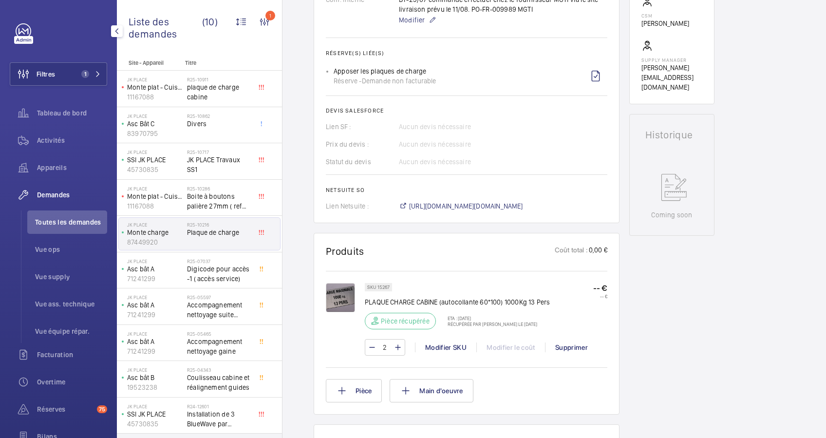
scroll to position [354, 0]
click at [342, 297] on img at bounding box center [340, 297] width 29 height 29
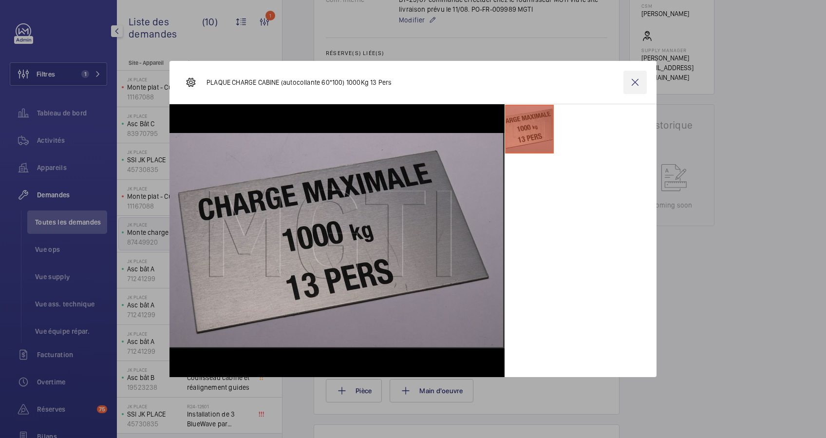
click at [637, 83] on wm-front-icon-button at bounding box center [634, 82] width 23 height 23
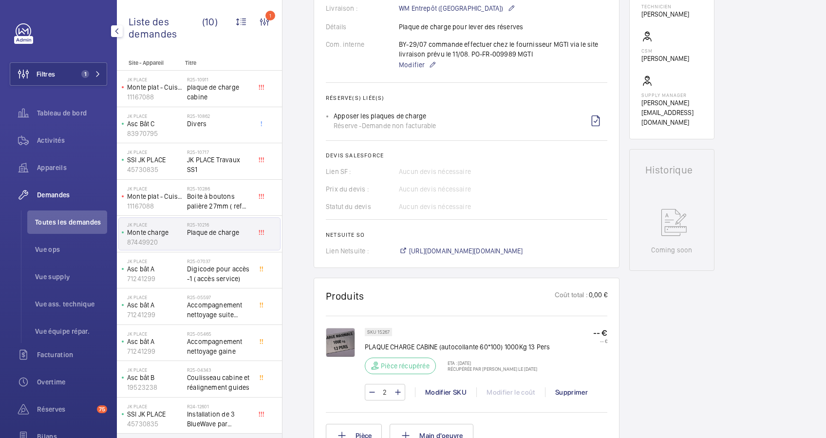
scroll to position [288, 0]
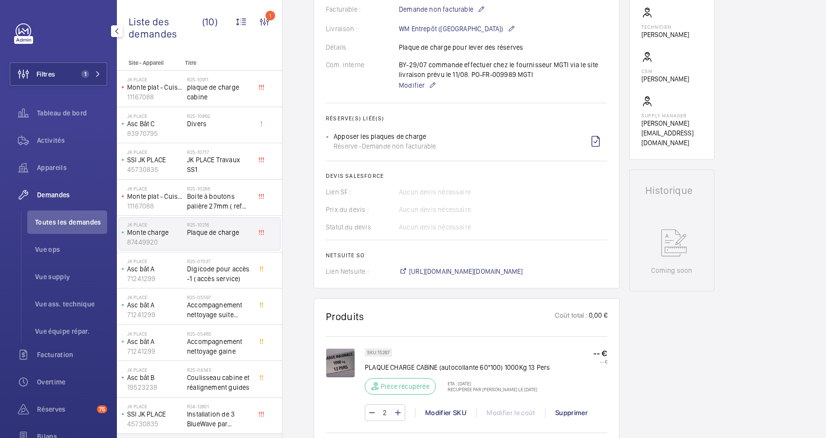
click at [336, 354] on img at bounding box center [340, 362] width 29 height 29
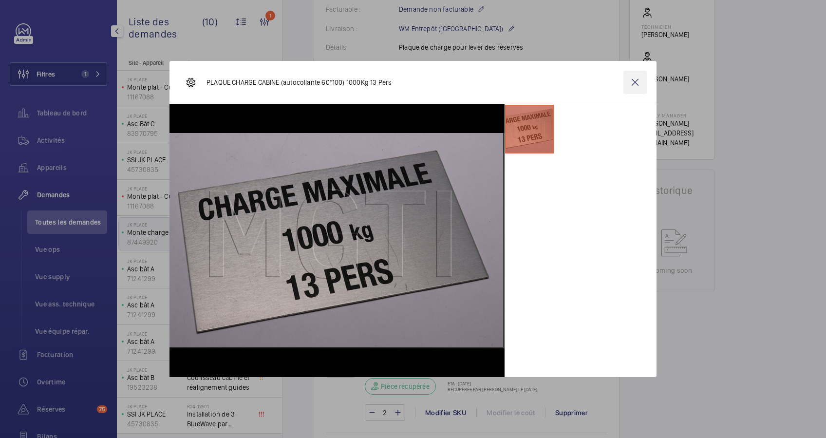
click at [641, 83] on wm-front-icon-button at bounding box center [634, 82] width 23 height 23
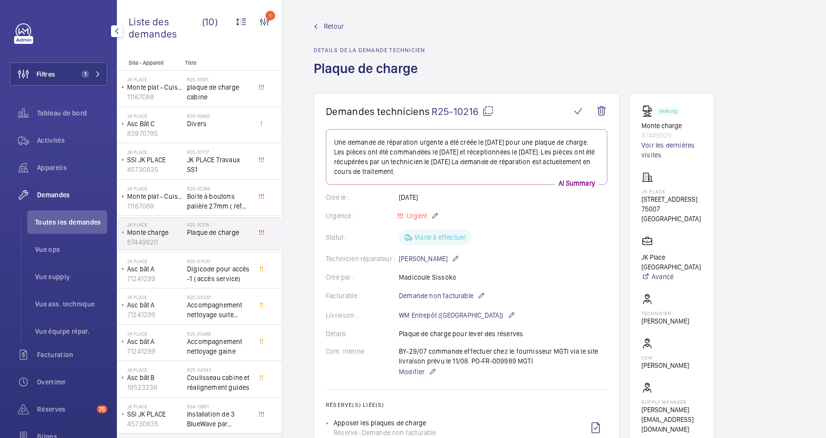
scroll to position [0, 0]
click at [331, 25] on span "Retour" at bounding box center [334, 28] width 20 height 10
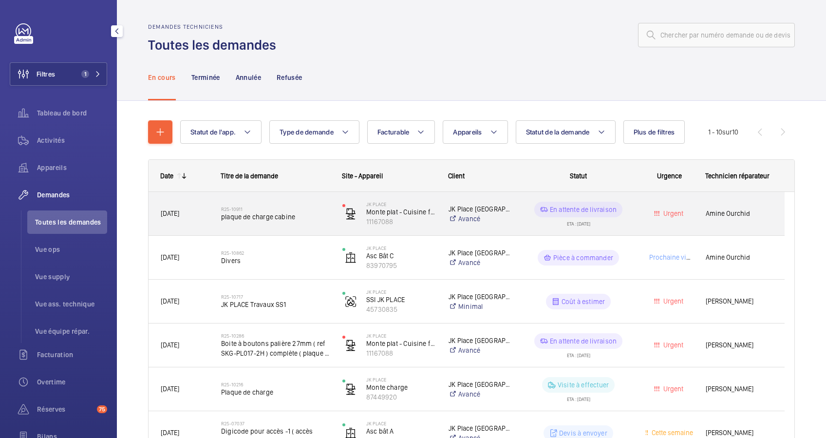
click at [265, 207] on h2 "R25-10911" at bounding box center [275, 209] width 109 height 6
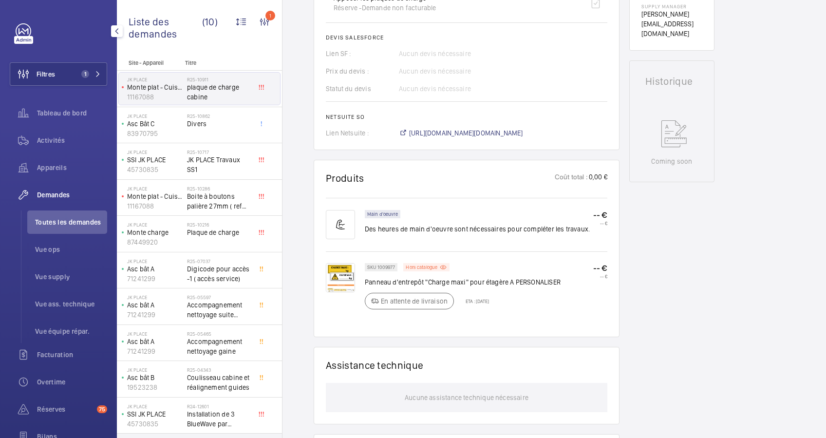
scroll to position [390, 0]
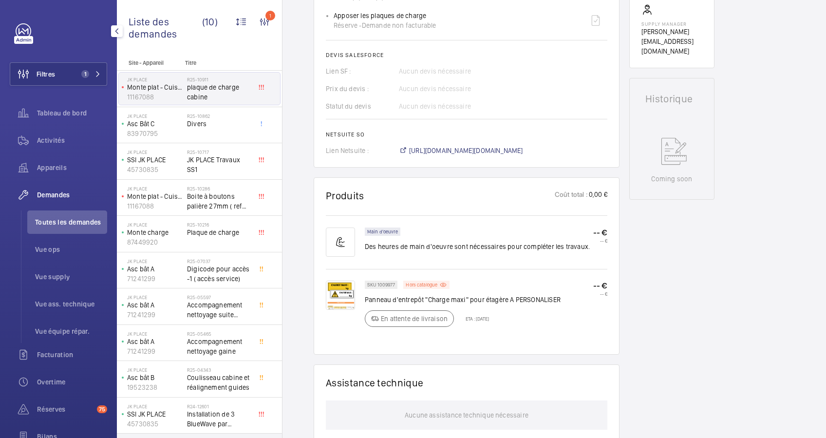
click at [339, 289] on img at bounding box center [340, 295] width 29 height 29
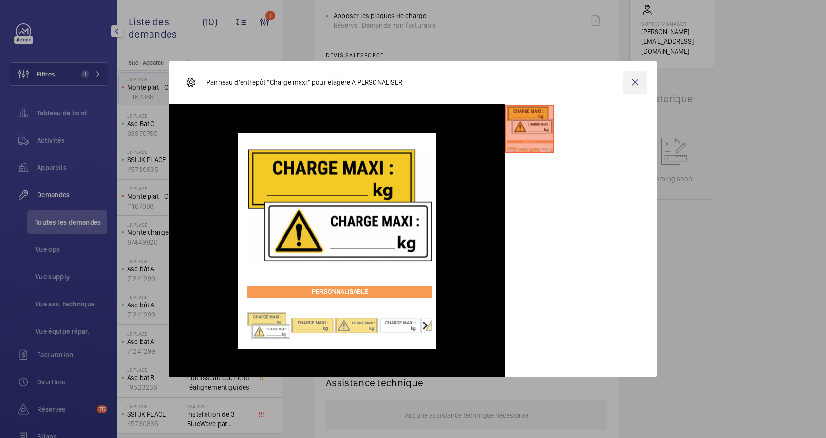
click at [635, 79] on wm-front-icon-button at bounding box center [634, 82] width 23 height 23
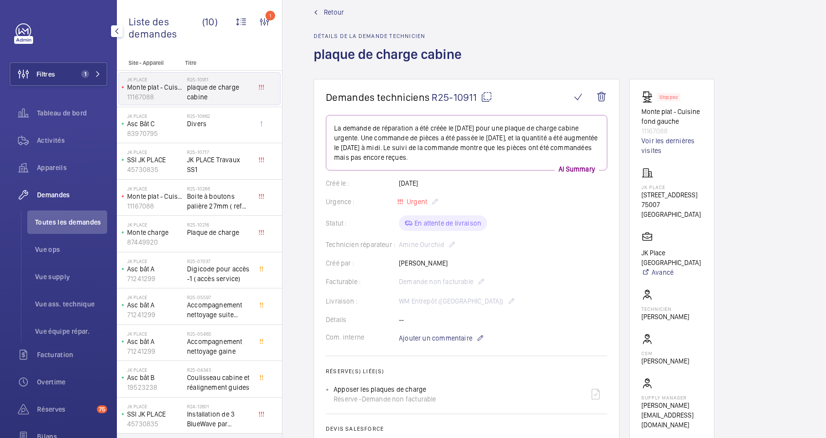
scroll to position [0, 0]
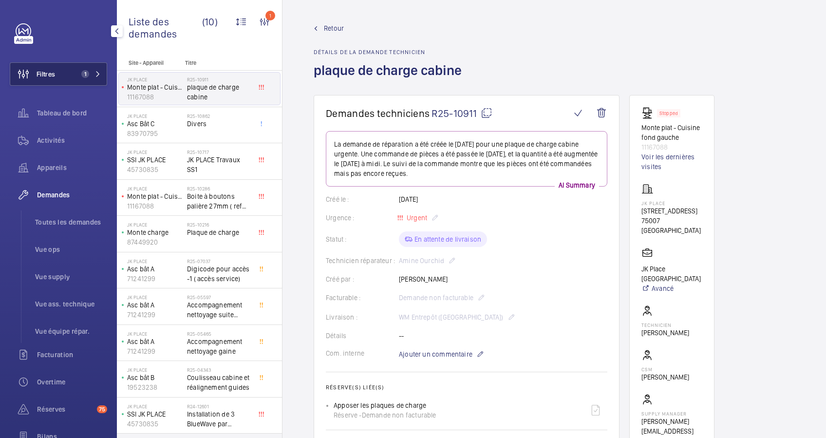
click at [90, 71] on span "1" at bounding box center [88, 74] width 23 height 8
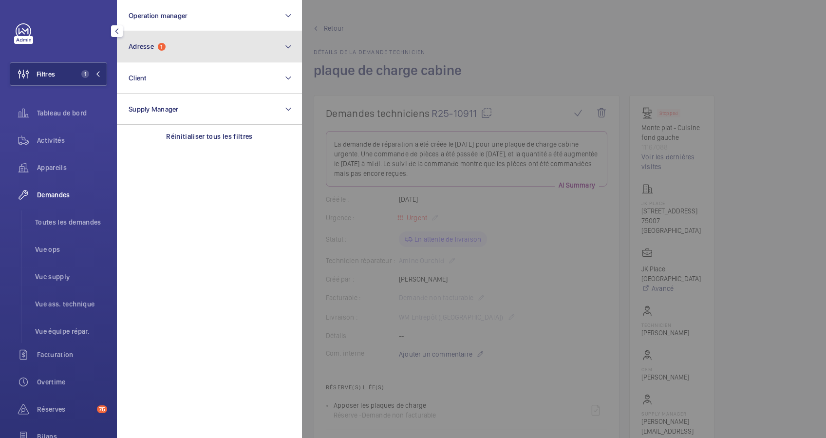
click at [171, 34] on button "Adresse 1" at bounding box center [209, 46] width 185 height 31
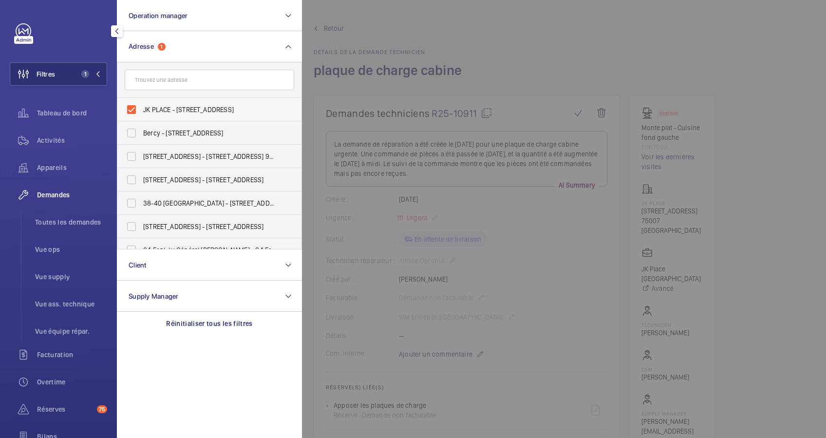
click at [136, 113] on label "JK PLACE - 82 Rue de Lille, PARIS 75007" at bounding box center [202, 109] width 170 height 23
click at [136, 113] on input "JK PLACE - 82 Rue de Lille, PARIS 75007" at bounding box center [131, 109] width 19 height 19
checkbox input "false"
click at [169, 81] on input "text" at bounding box center [210, 80] width 170 height 20
paste input "1 rue Marmonte"
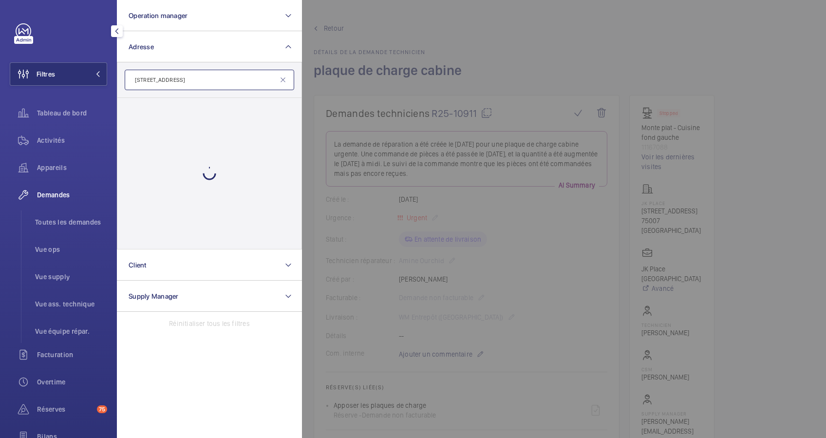
type input "1 rue Marmonte"
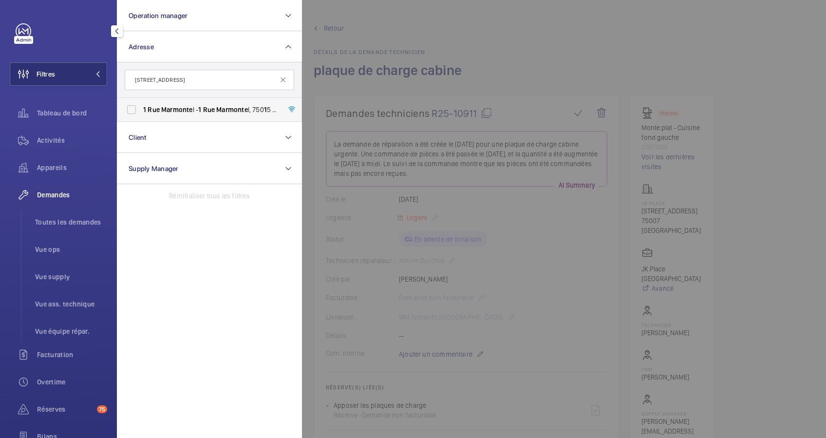
click at [132, 105] on label "1 Rue Marmonte l - 1 Rue Marmonte l, 750 1 5 PARIS, PARIS 750 1 5" at bounding box center [202, 109] width 170 height 23
click at [132, 105] on input "1 Rue Marmonte l - 1 Rue Marmonte l, 750 1 5 PARIS, PARIS 750 1 5" at bounding box center [131, 109] width 19 height 19
checkbox input "true"
click at [51, 144] on span "Activités" at bounding box center [72, 140] width 70 height 10
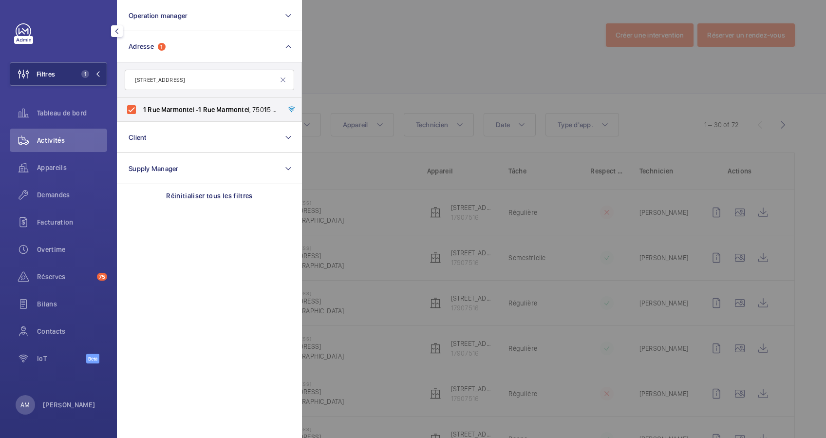
click at [384, 61] on div at bounding box center [715, 219] width 826 height 438
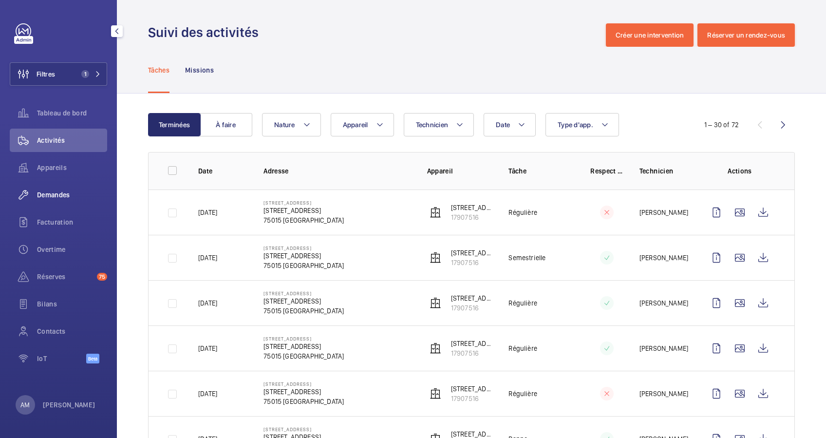
click at [63, 191] on span "Demandes" at bounding box center [72, 195] width 70 height 10
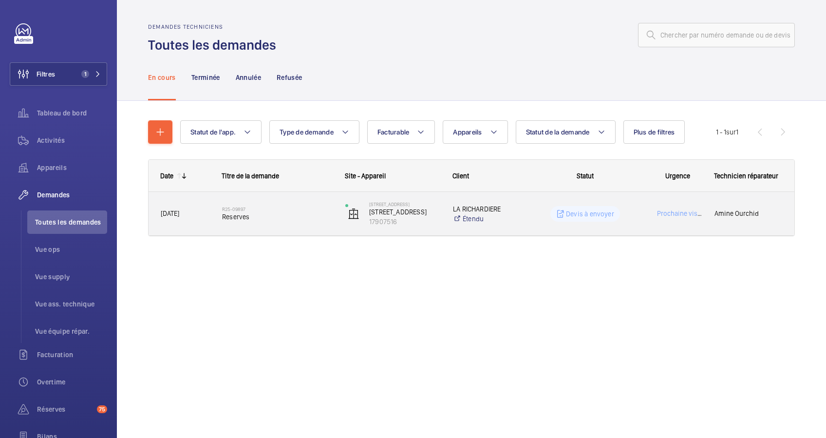
click at [299, 214] on span "Reserves" at bounding box center [277, 217] width 111 height 10
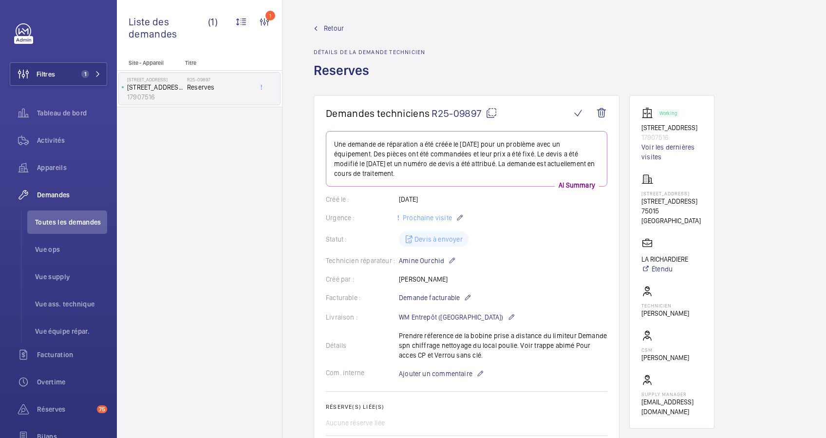
click at [489, 113] on mat-icon at bounding box center [492, 113] width 12 height 12
